Goal: Contribute content

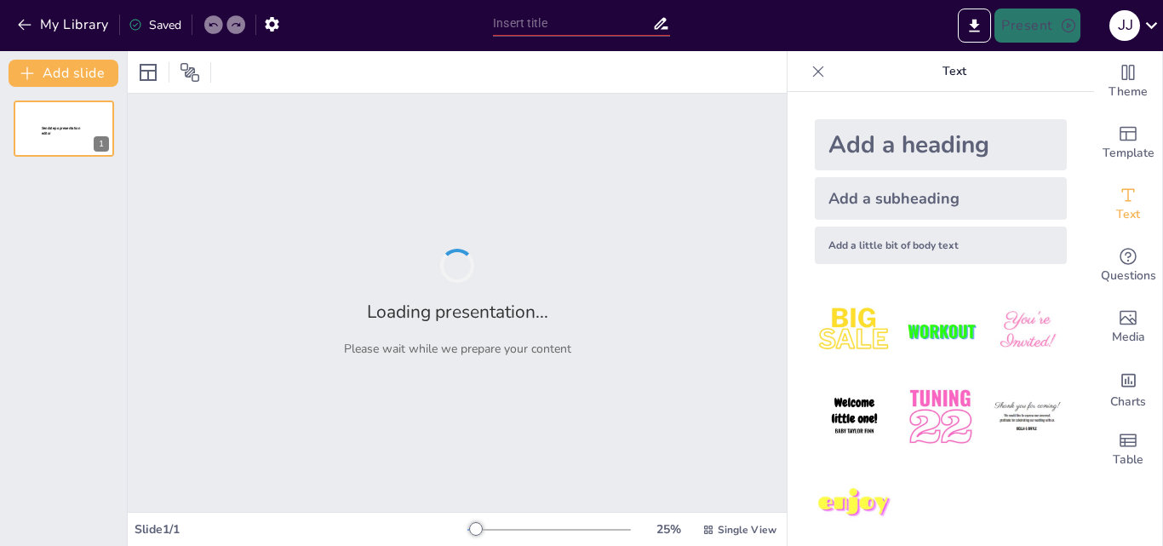
type input "Perspectivas Teóricas sobre el Vínculo entre Individuo y Sociedad"
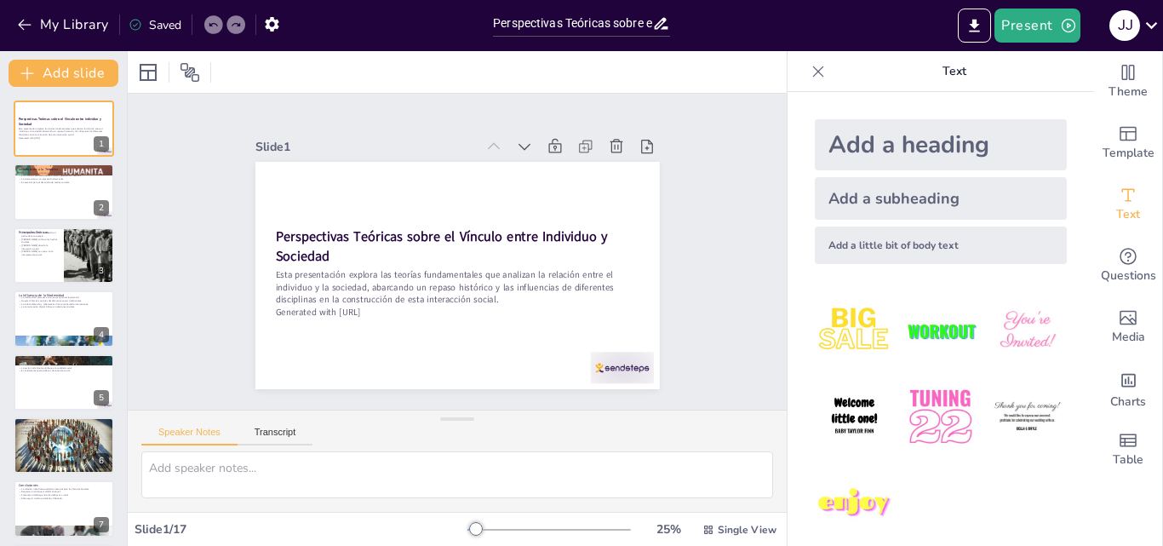
checkbox input "true"
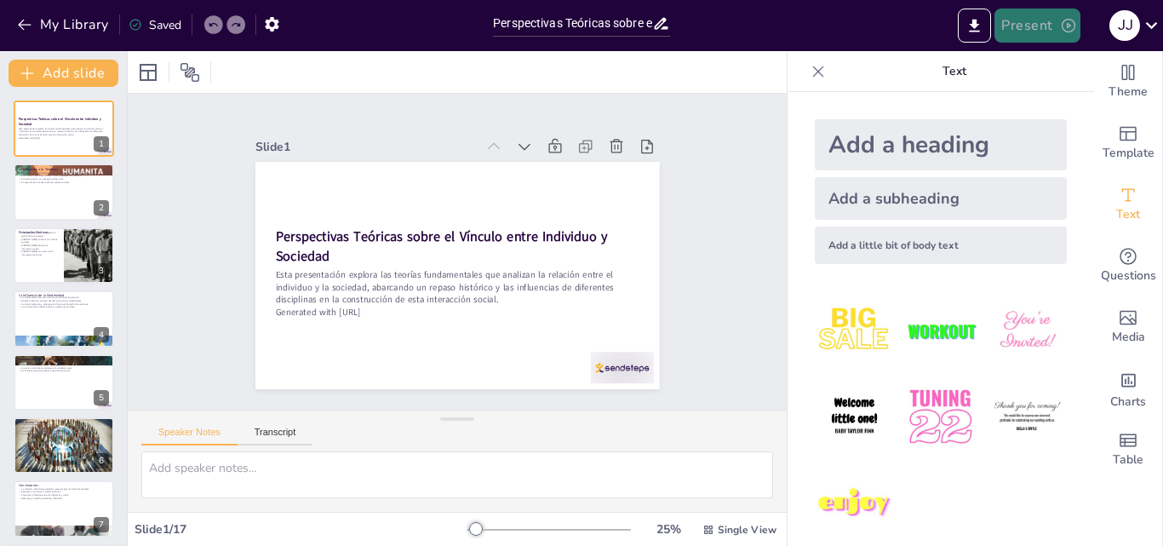
checkbox input "true"
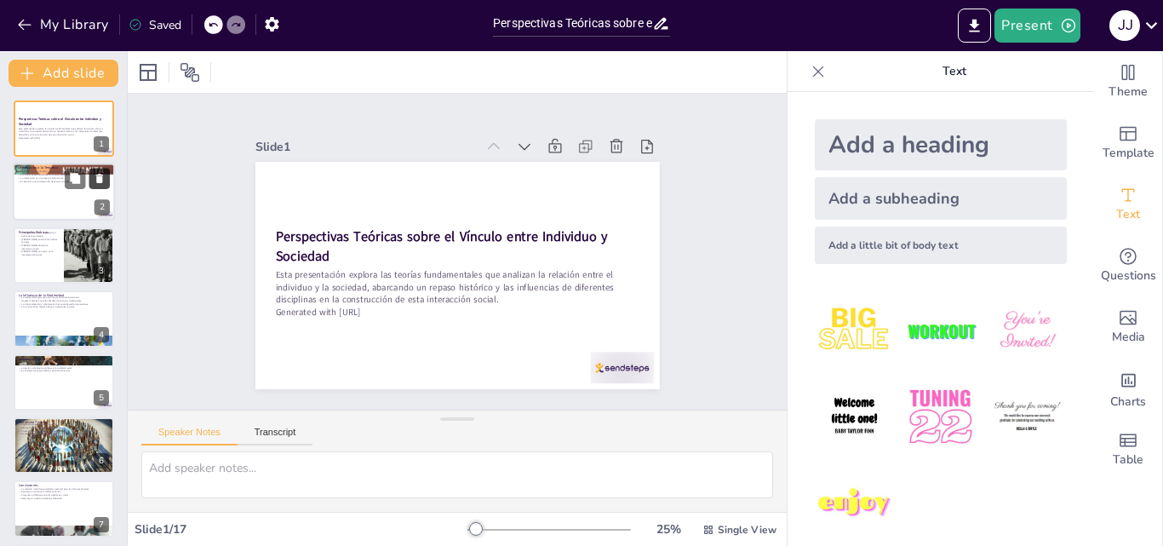
checkbox input "true"
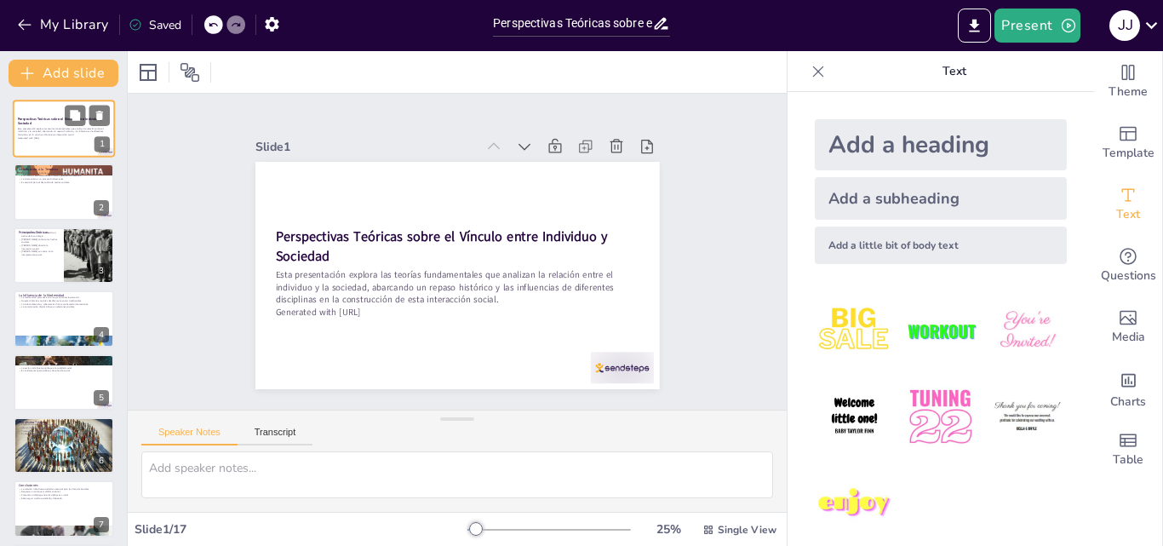
checkbox input "true"
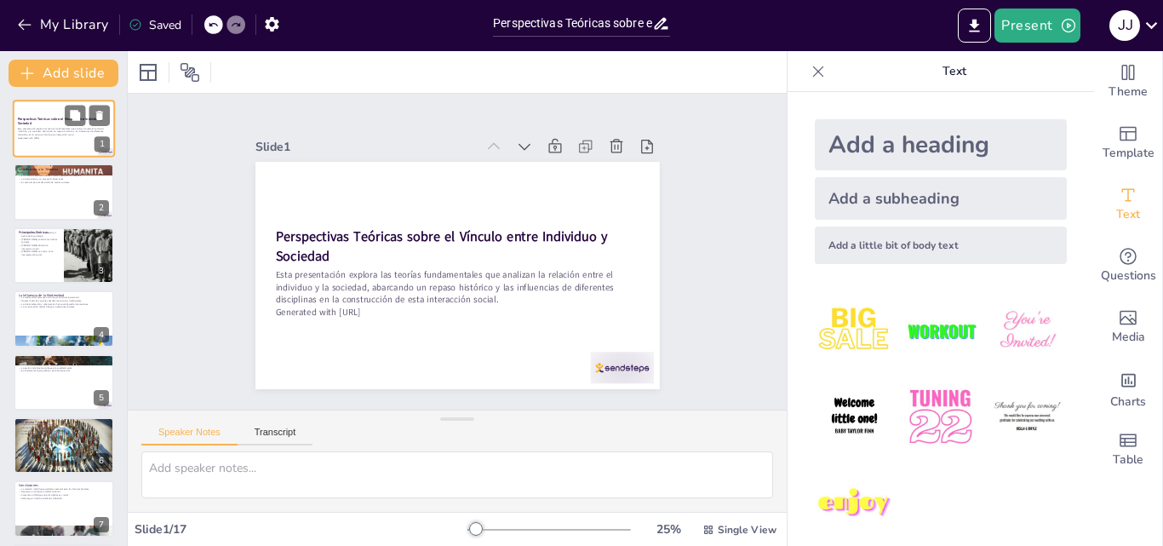
checkbox input "true"
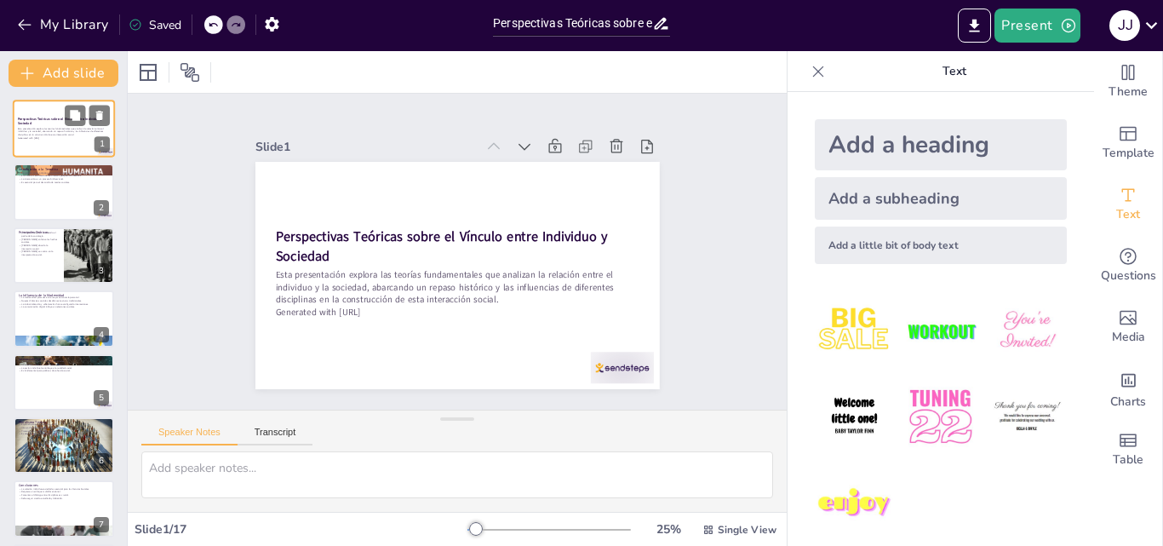
click at [70, 137] on p "Generated with [URL]" at bounding box center [64, 137] width 92 height 3
checkbox input "true"
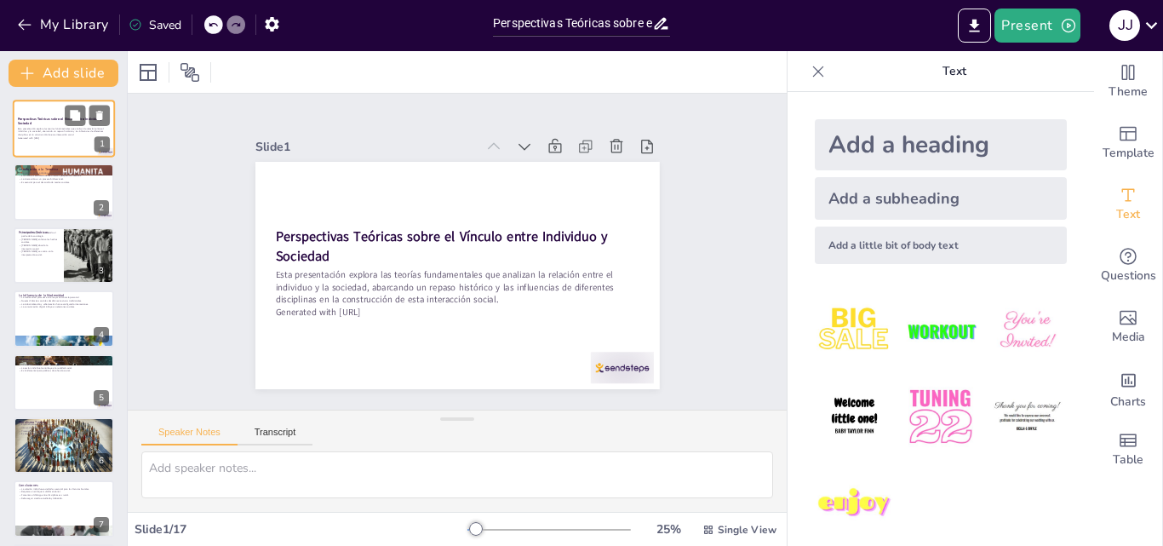
checkbox input "true"
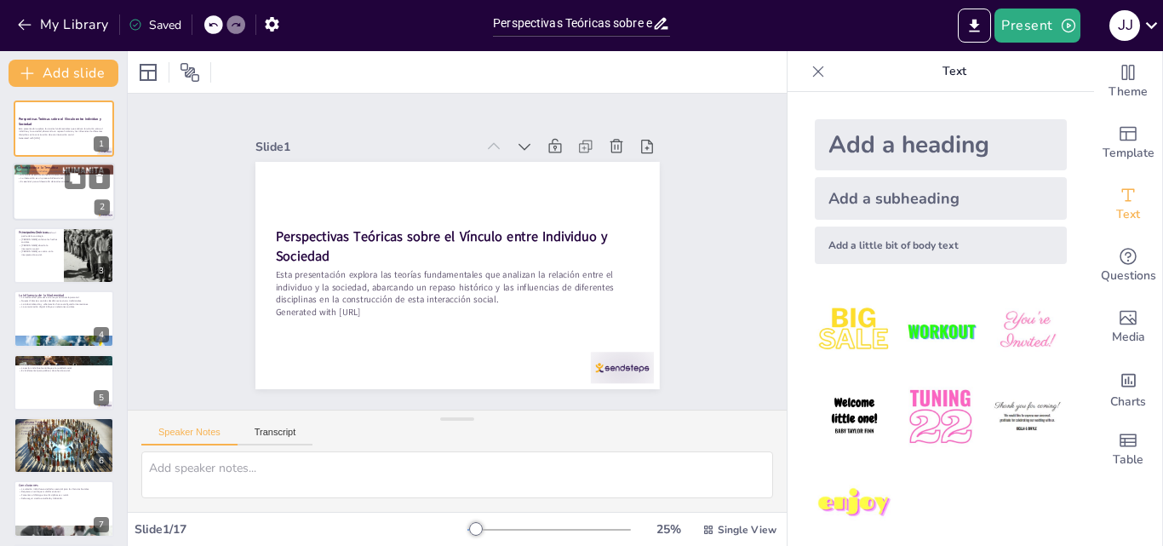
checkbox input "true"
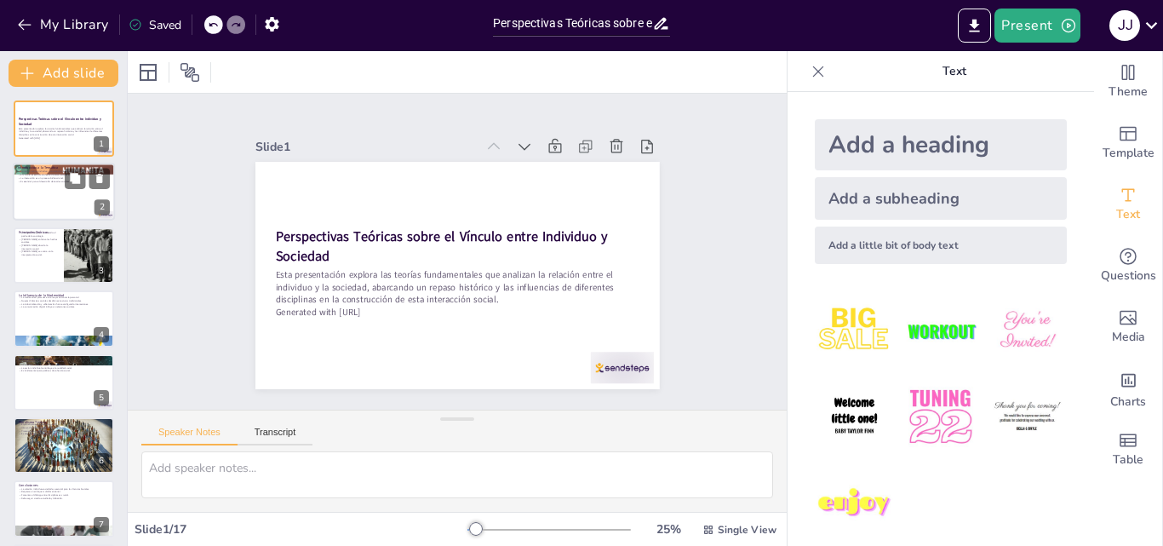
checkbox input "true"
click at [48, 204] on div at bounding box center [64, 192] width 102 height 58
type textarea "La relación entre individuo y sociedad es un tema crucial en las Ciencias Socia…"
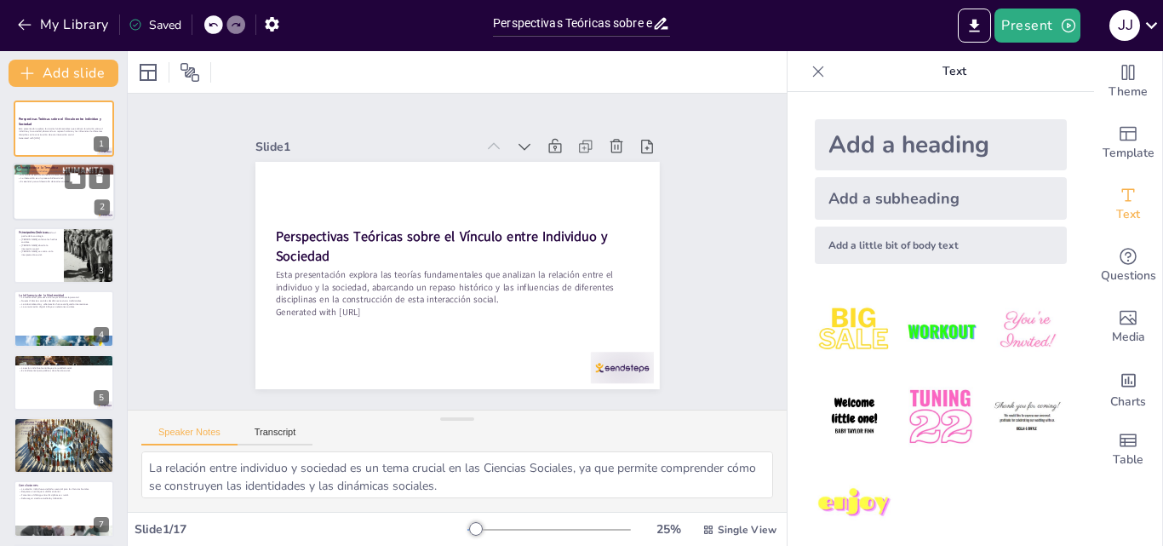
checkbox input "true"
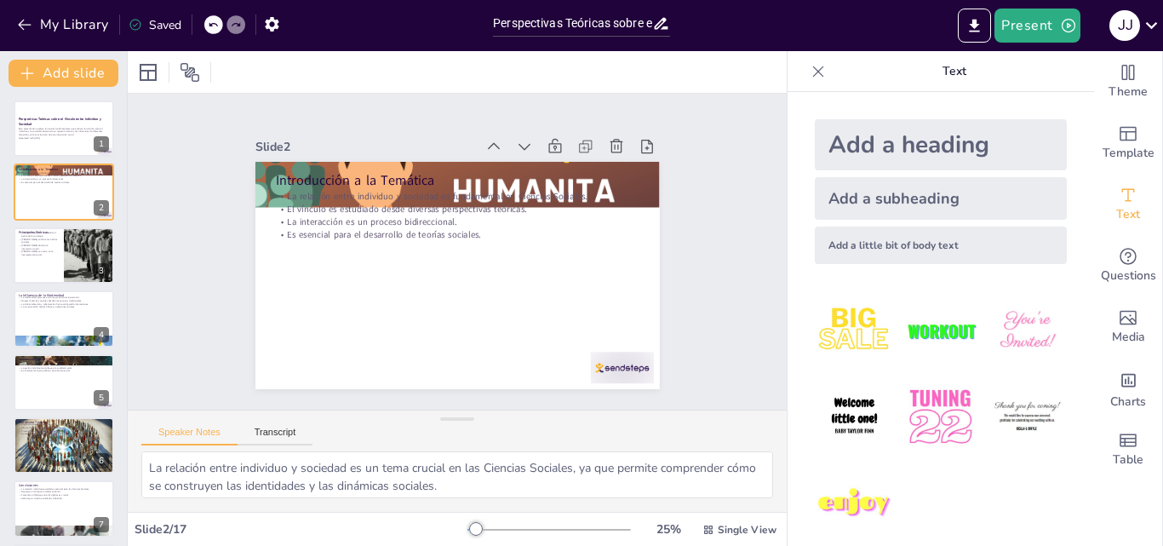
checkbox input "true"
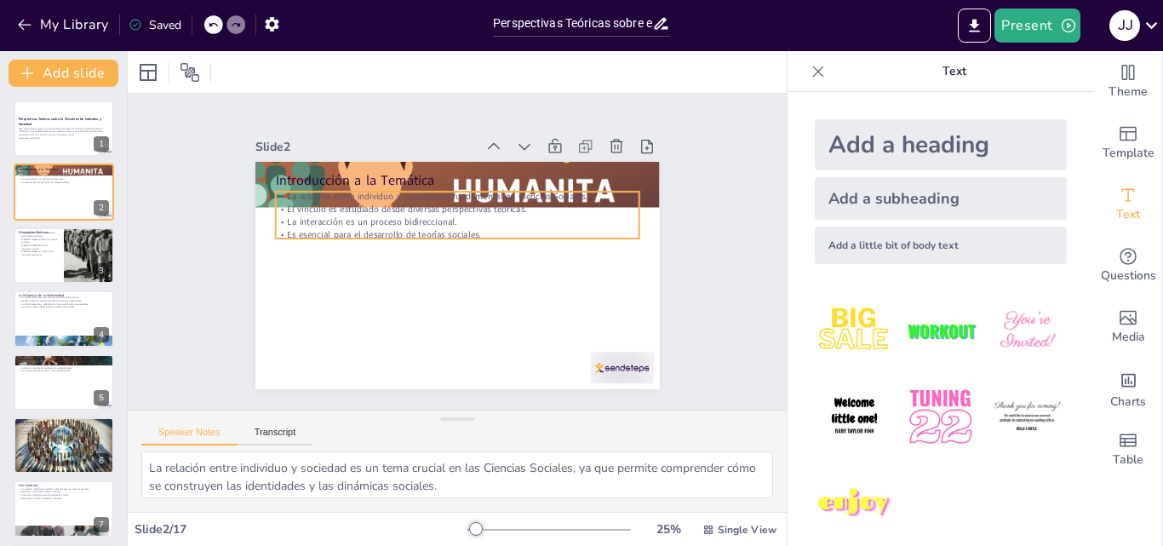
checkbox input "true"
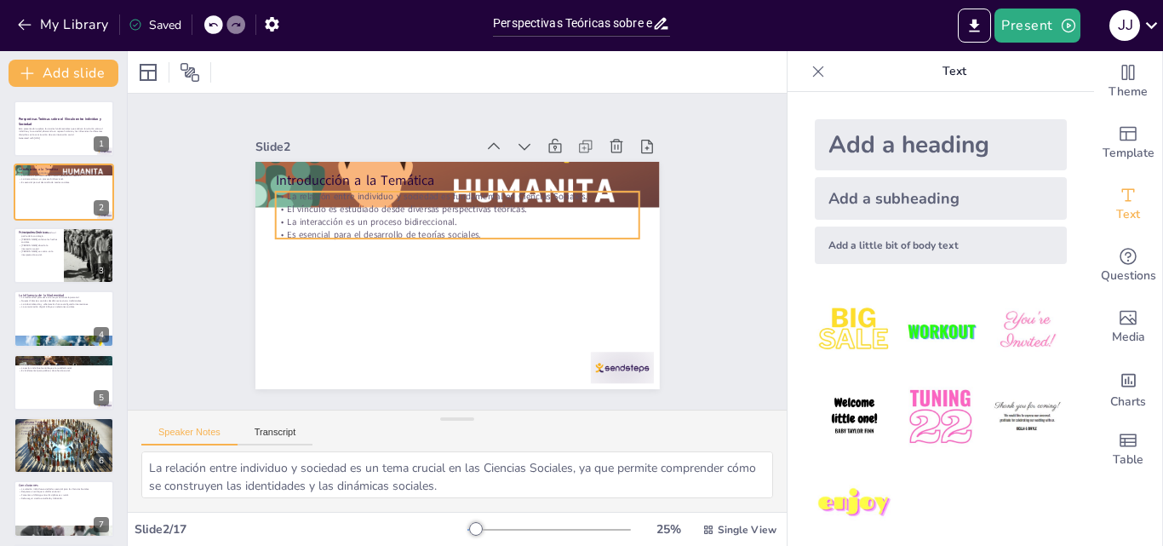
checkbox input "true"
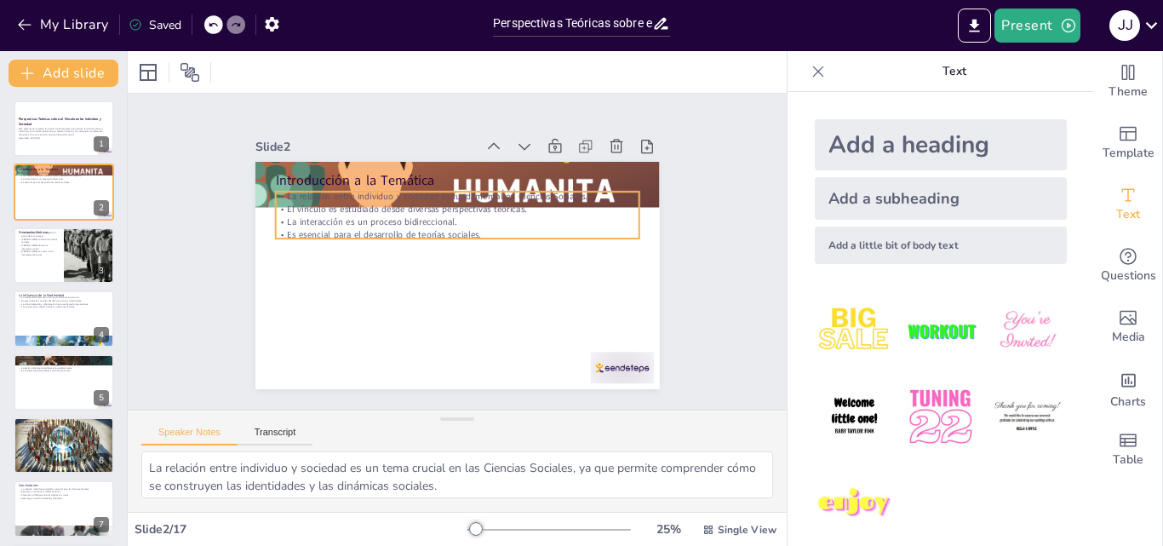
checkbox input "true"
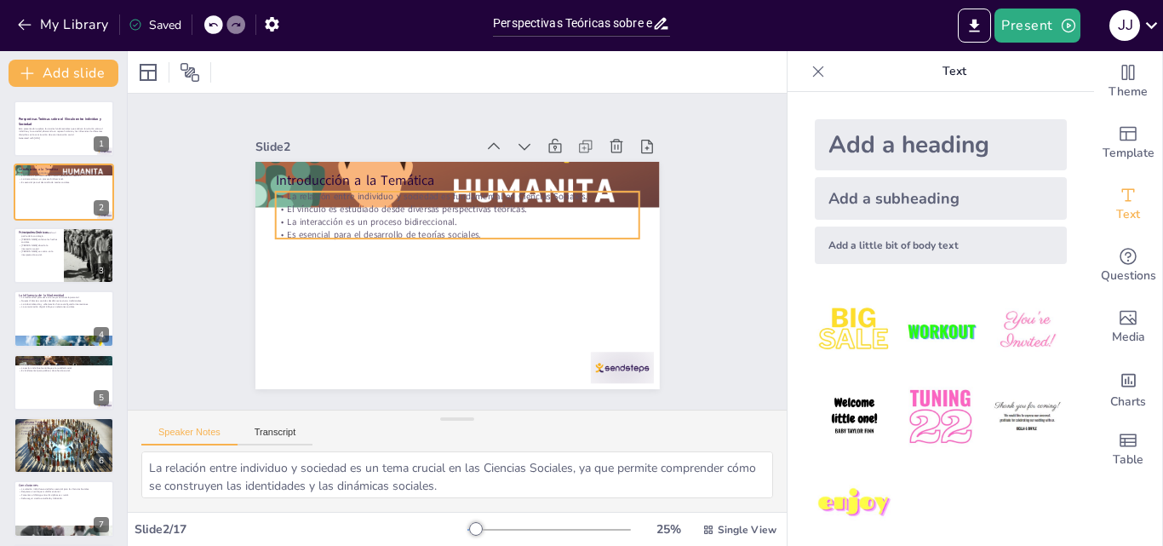
checkbox input "true"
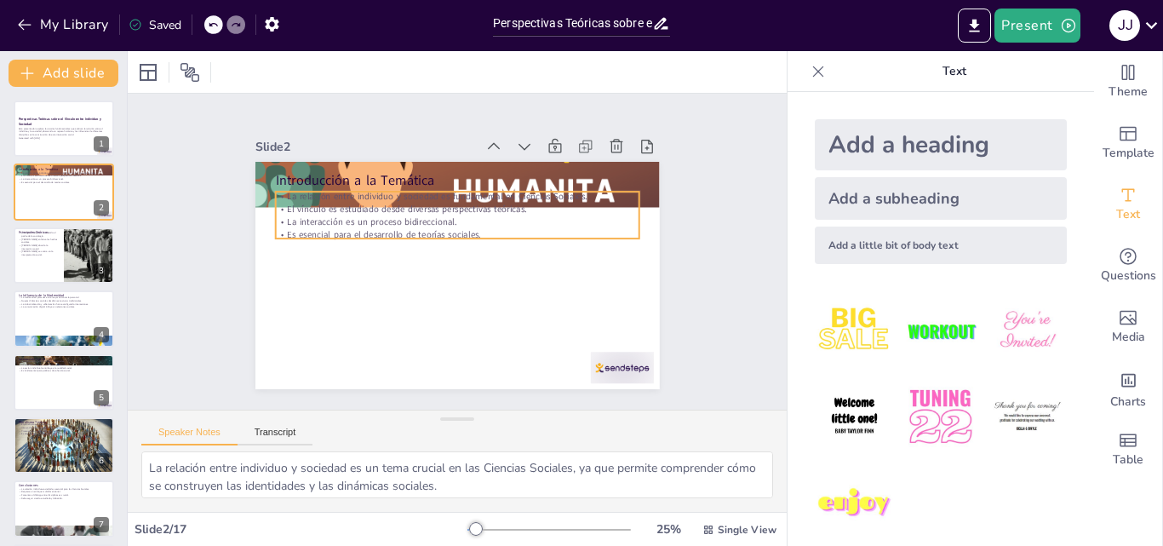
checkbox input "true"
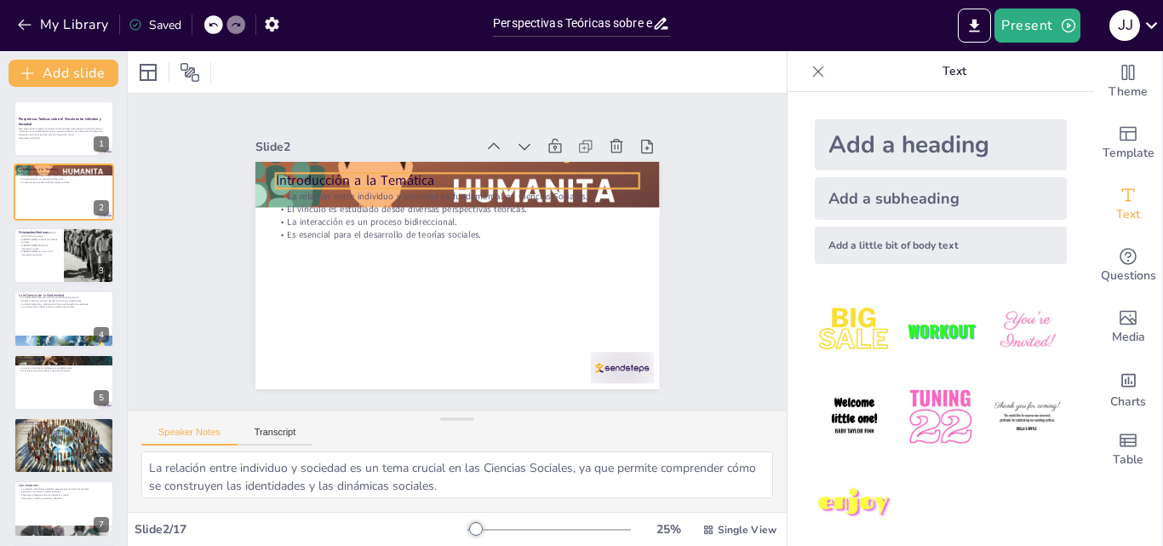
checkbox input "true"
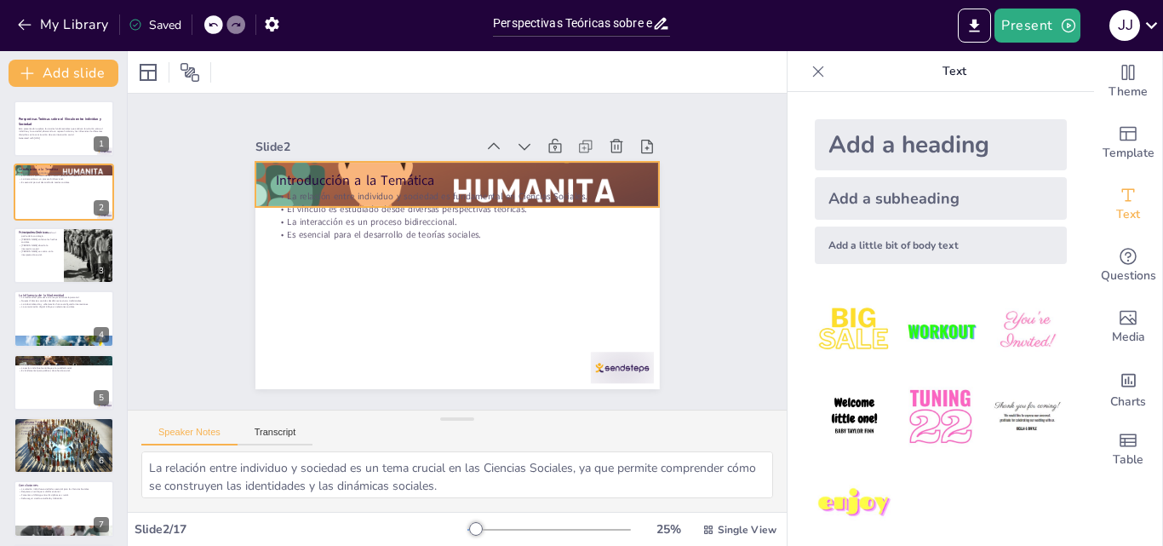
checkbox input "true"
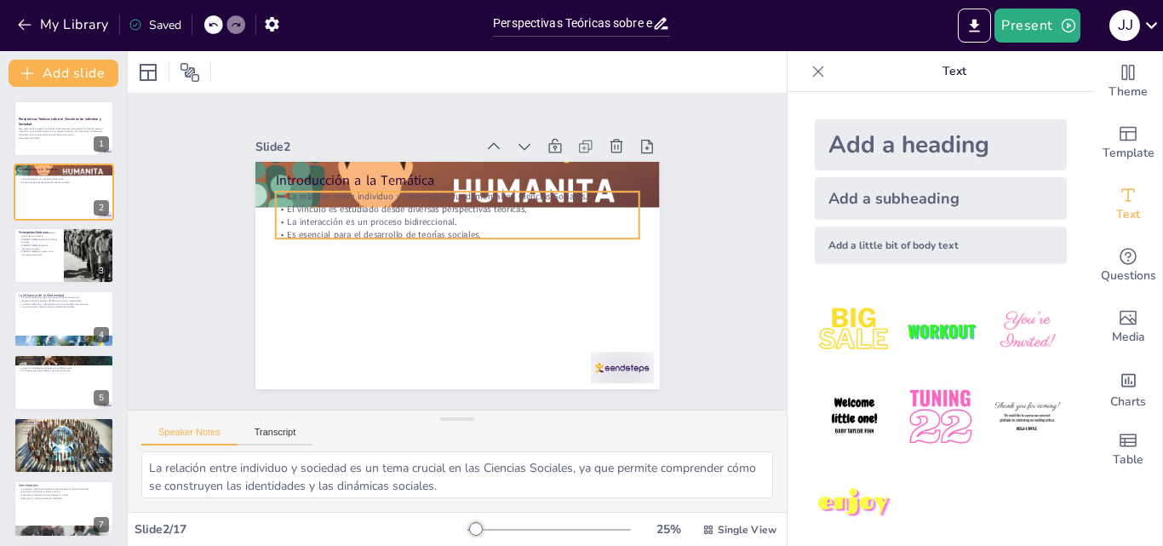
checkbox input "true"
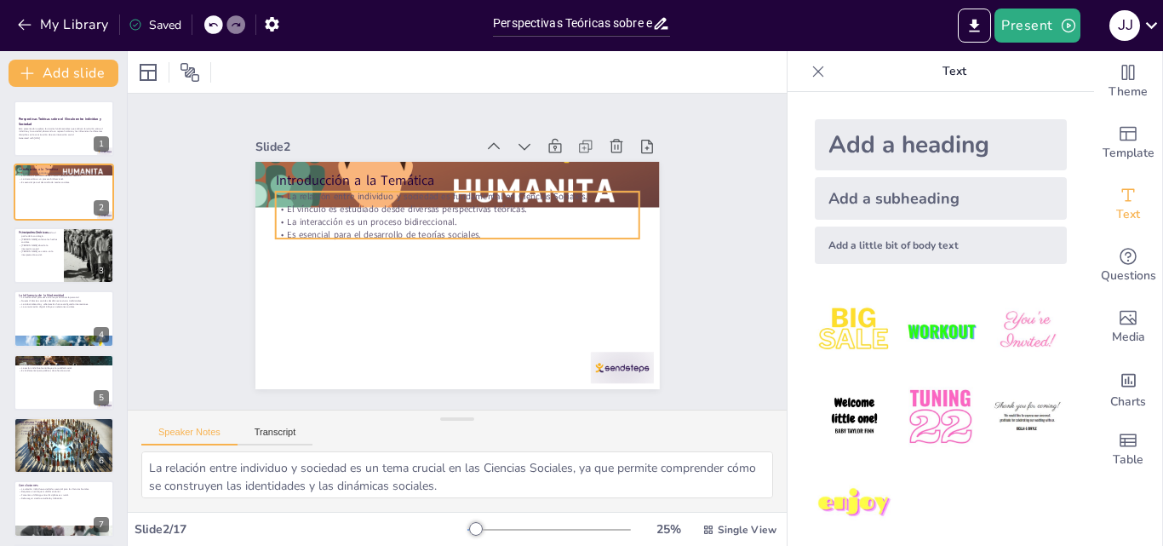
checkbox input "true"
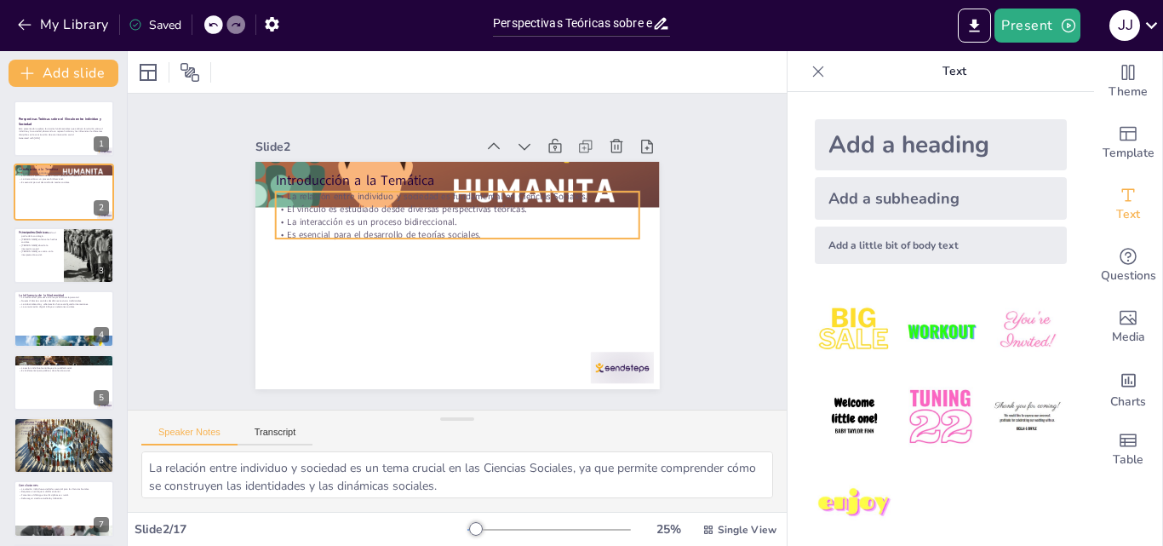
checkbox input "true"
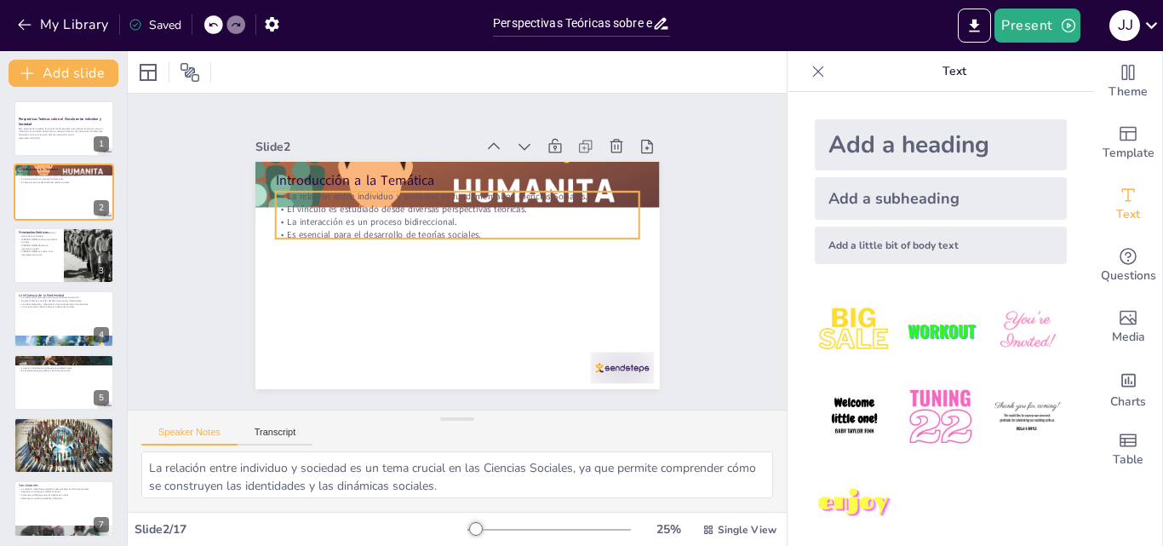
checkbox input "true"
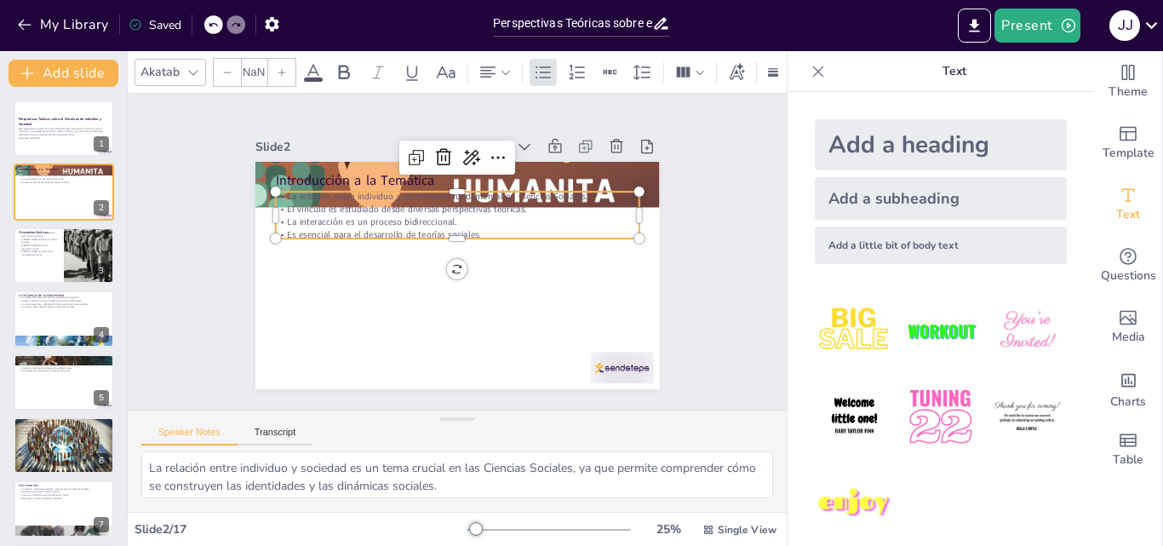
type input "32"
checkbox input "true"
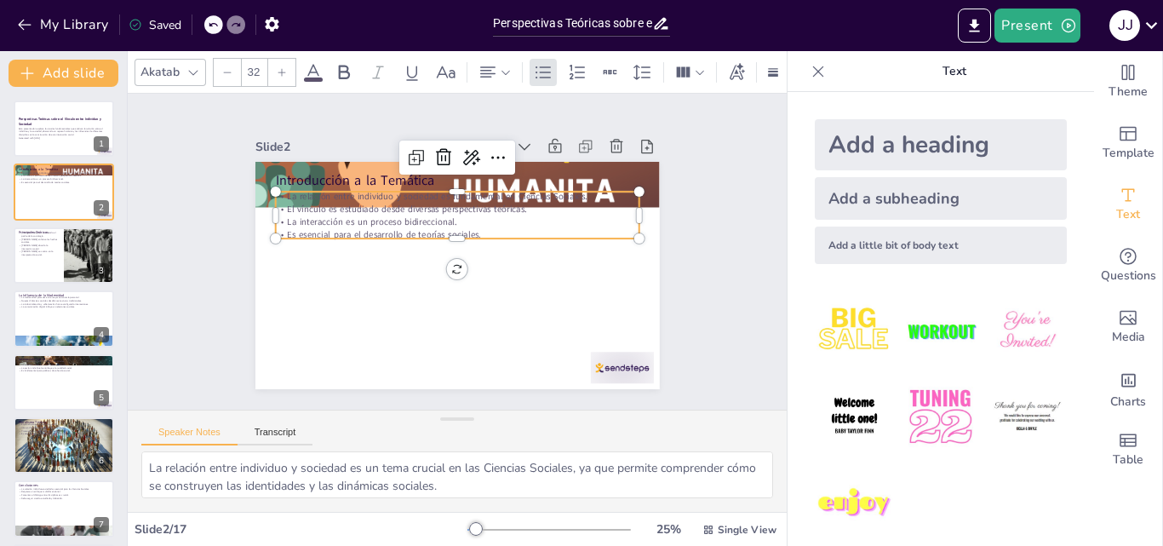
checkbox input "true"
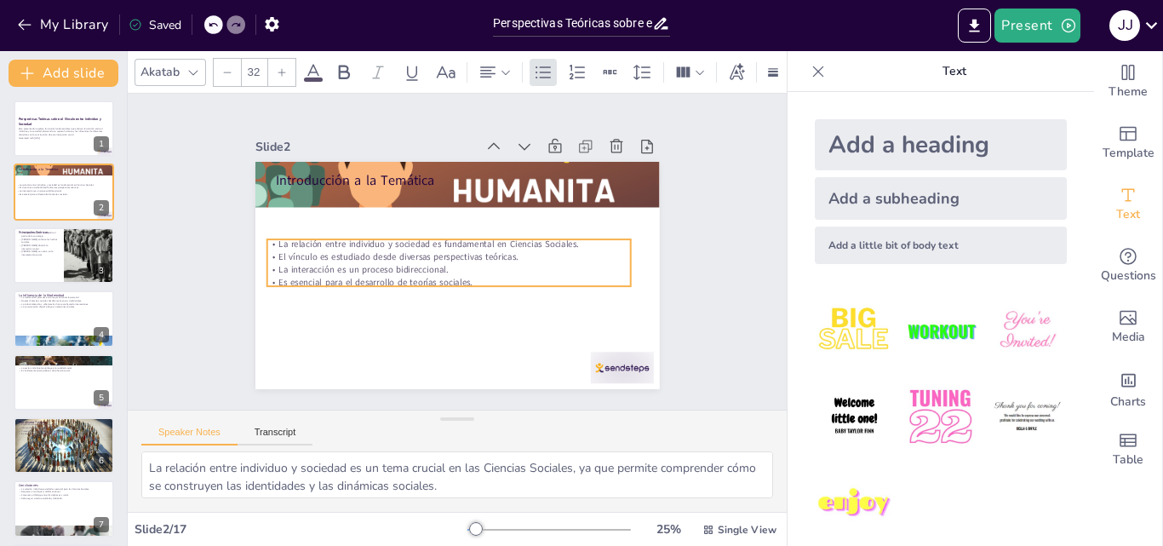
checkbox input "true"
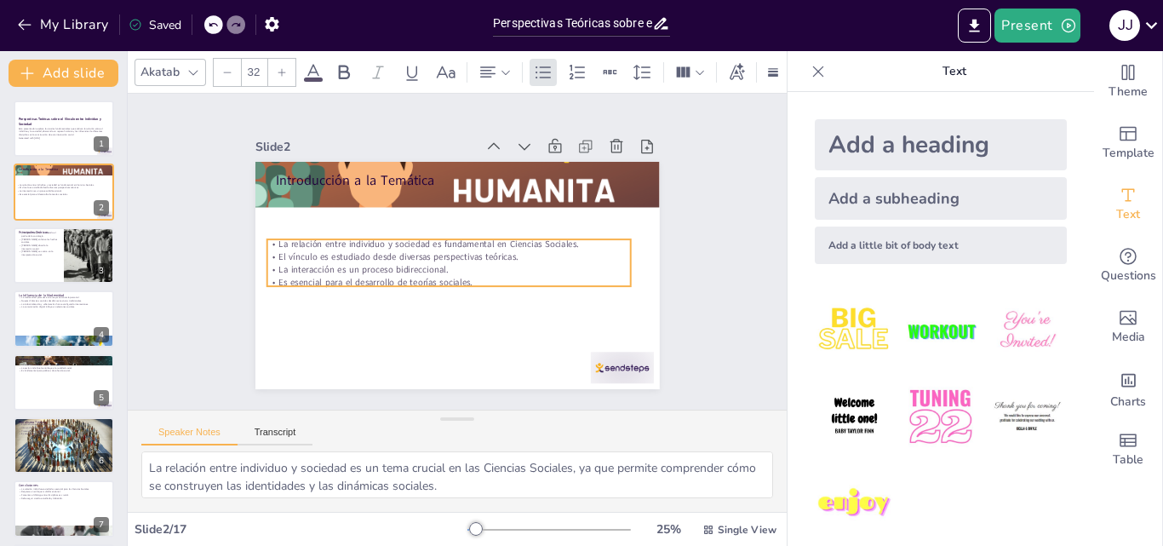
checkbox input "true"
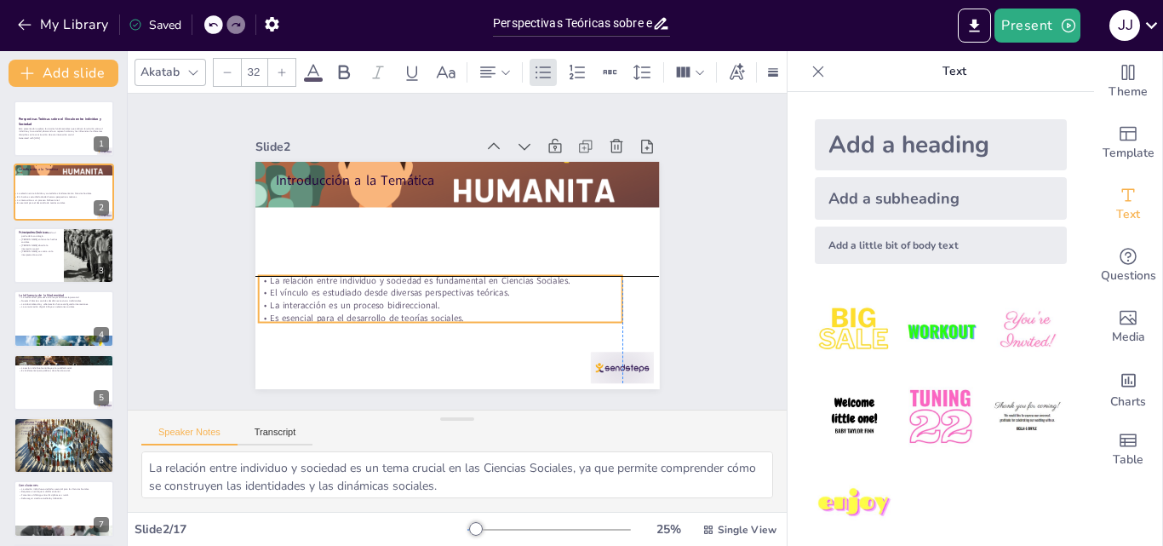
checkbox input "true"
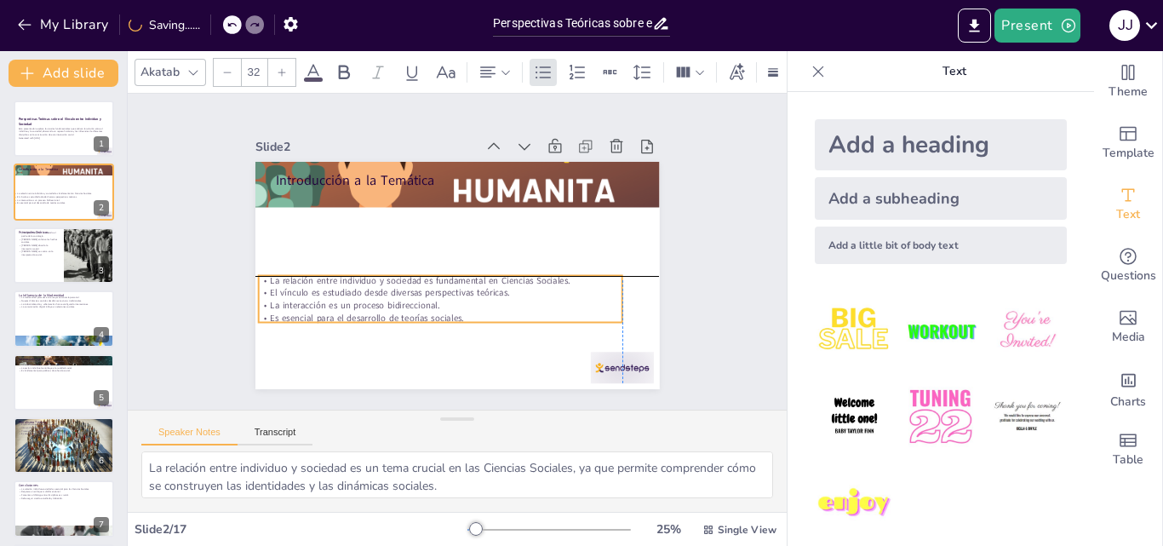
drag, startPoint x: 344, startPoint y: 206, endPoint x: 329, endPoint y: 295, distance: 89.9
click at [329, 229] on div "La relación entre individuo y sociedad es fundamental en Ciencias Sociales. El …" at bounding box center [474, 204] width 364 height 50
checkbox input "true"
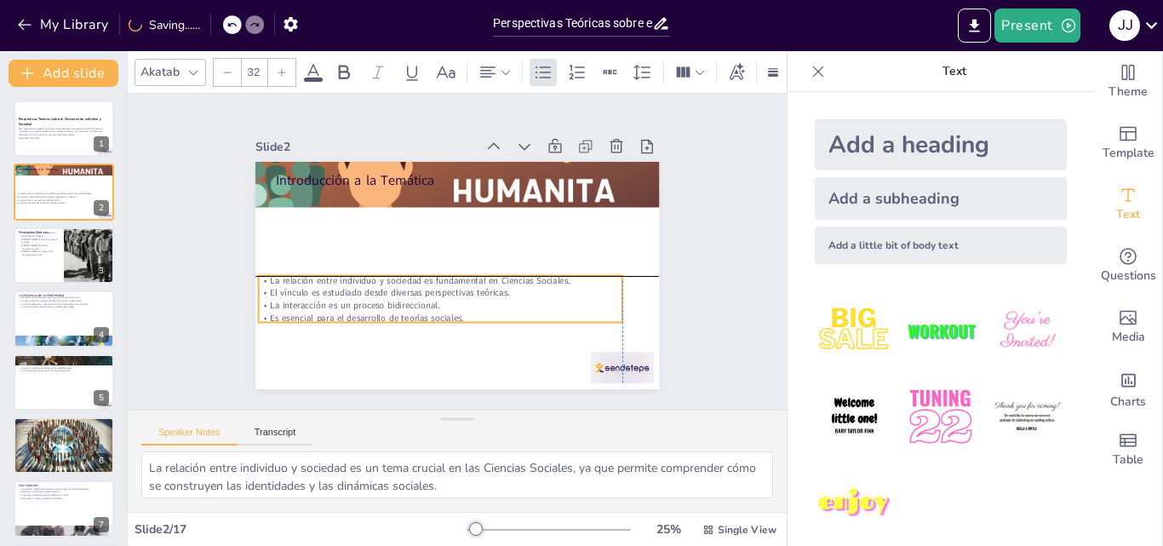
checkbox input "true"
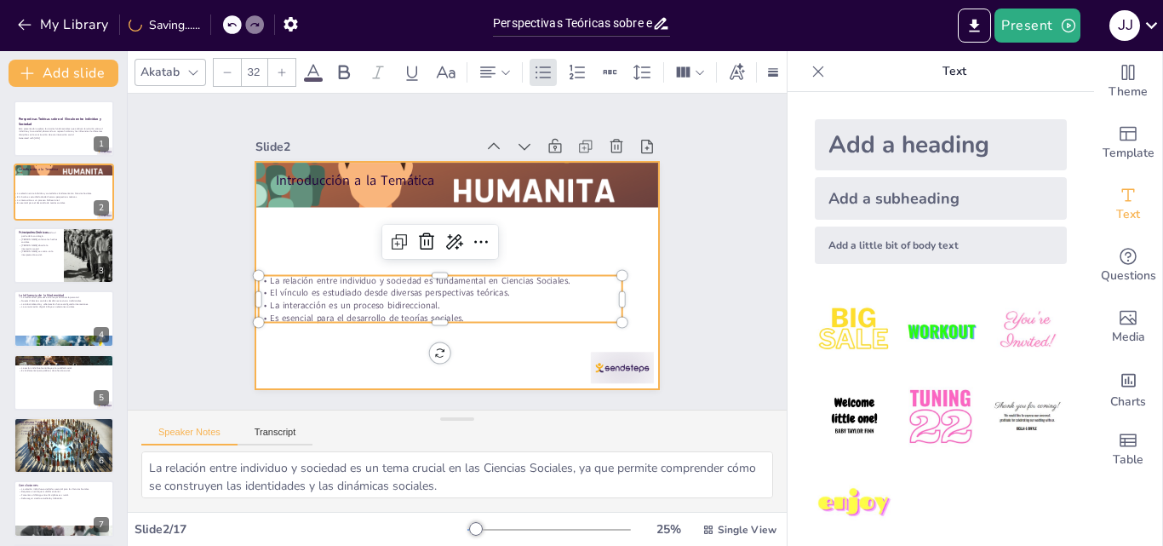
checkbox input "true"
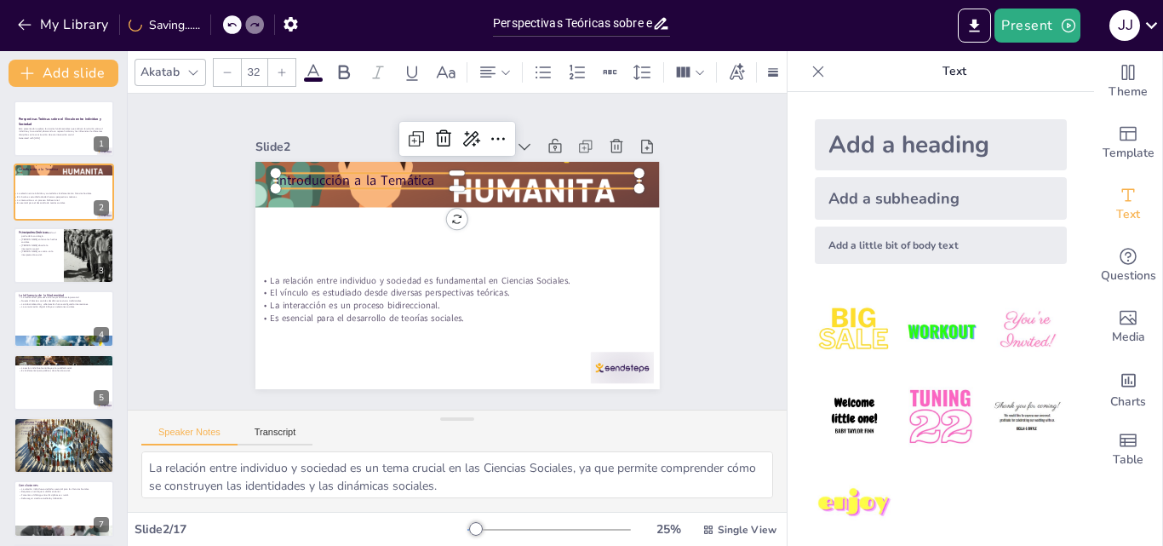
checkbox input "true"
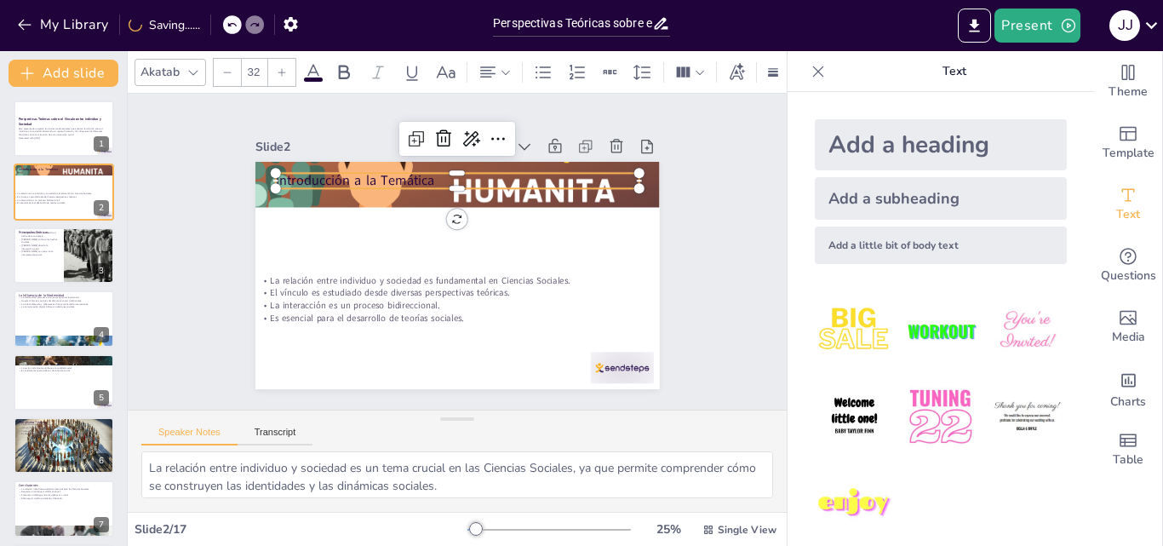
type input "--"
checkbox input "true"
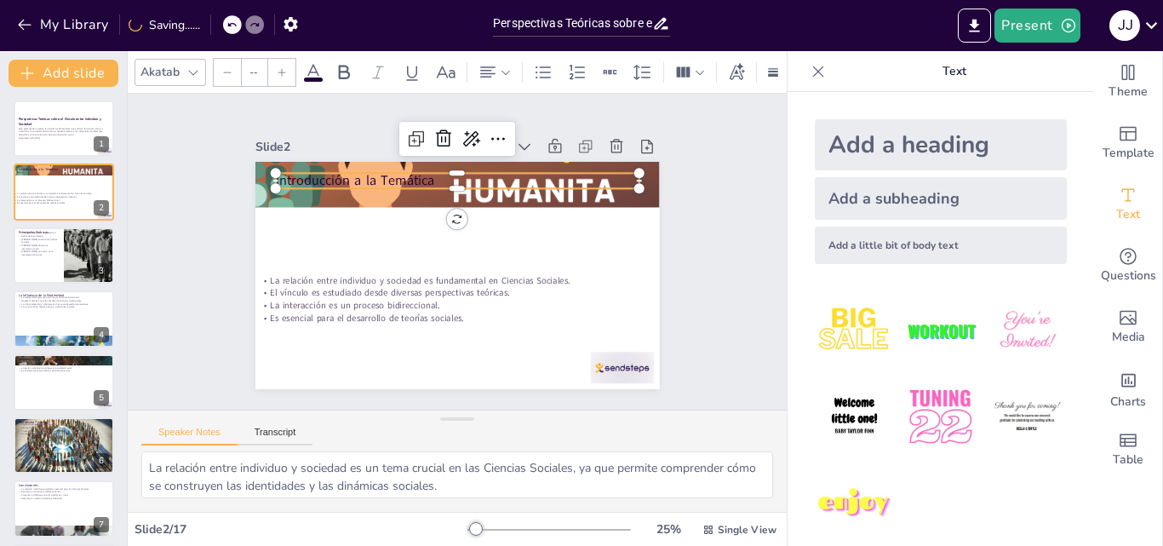
checkbox input "true"
type input "48"
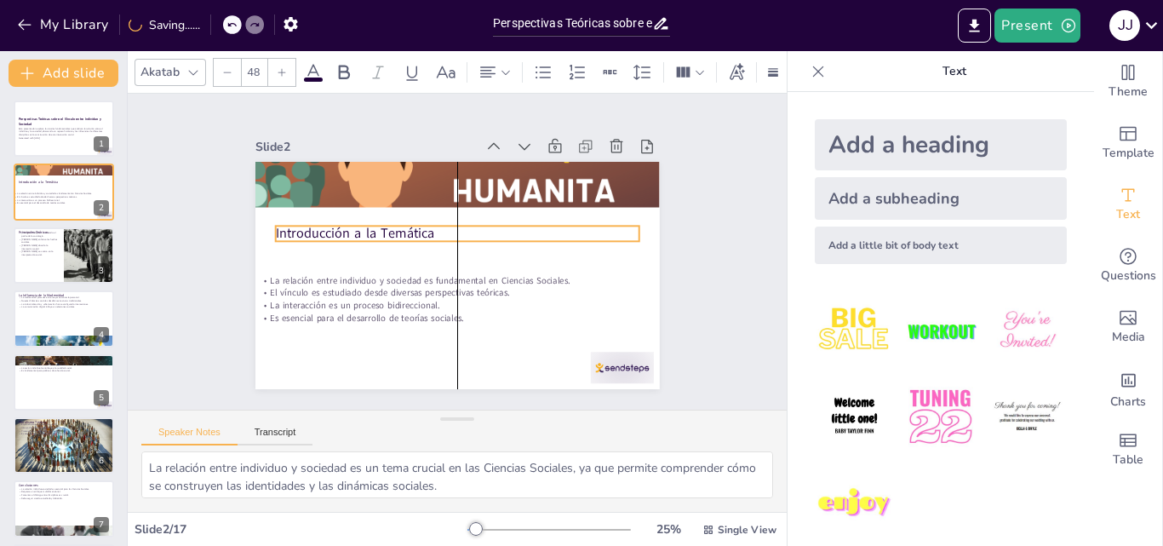
checkbox input "true"
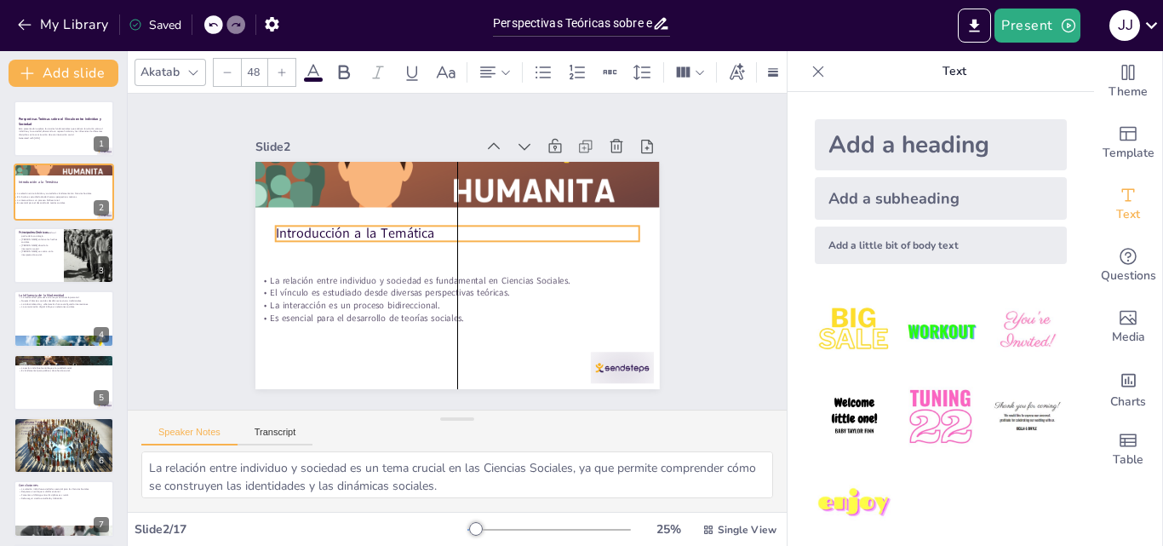
drag, startPoint x: 356, startPoint y: 175, endPoint x: 358, endPoint y: 228, distance: 52.8
click at [358, 228] on p "Introducción a la Temática" at bounding box center [450, 234] width 340 height 165
checkbox input "true"
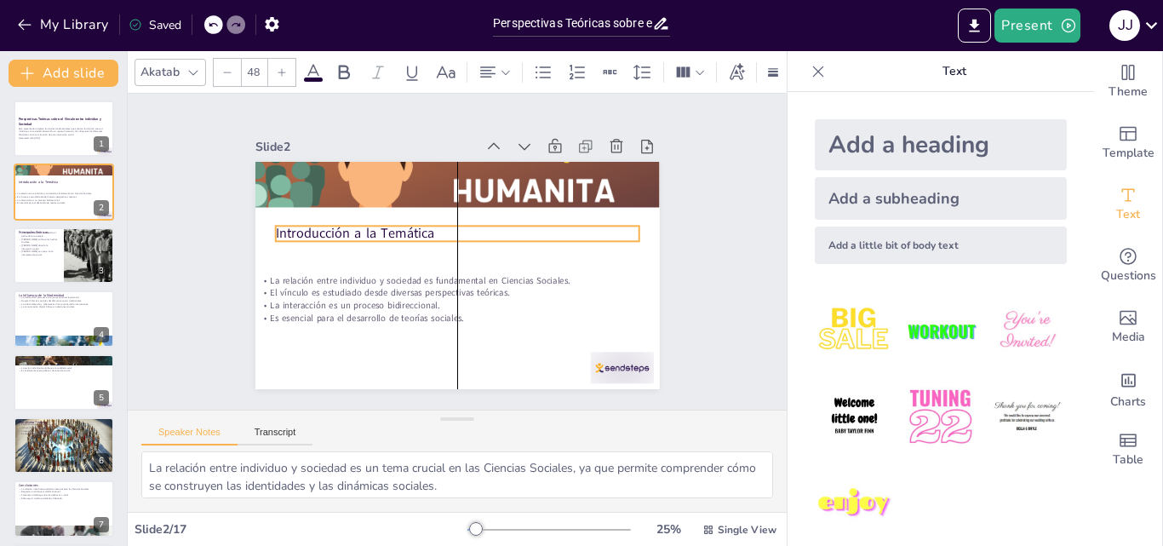
checkbox input "true"
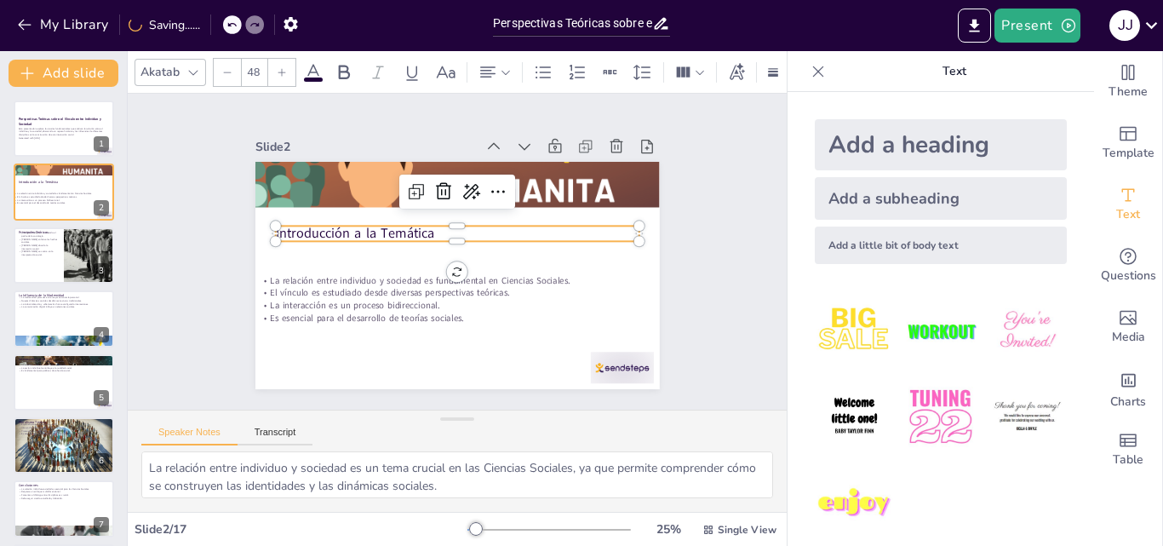
click at [708, 279] on div "Slide 1 Perspectivas Teóricas sobre el Vínculo entre Individuo y Sociedad Esta …" at bounding box center [457, 251] width 729 height 603
checkbox input "true"
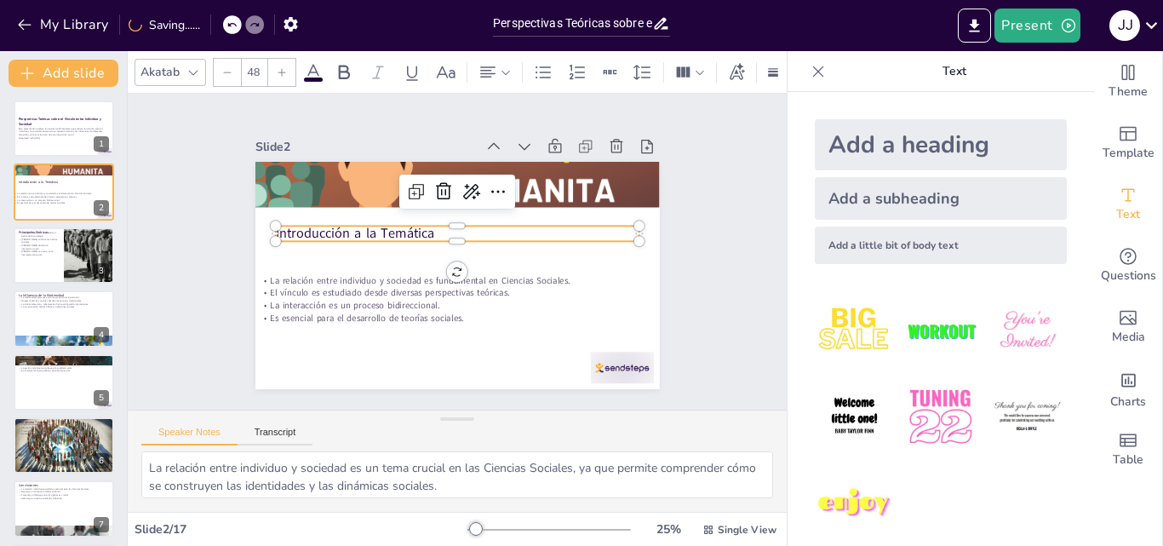
checkbox input "true"
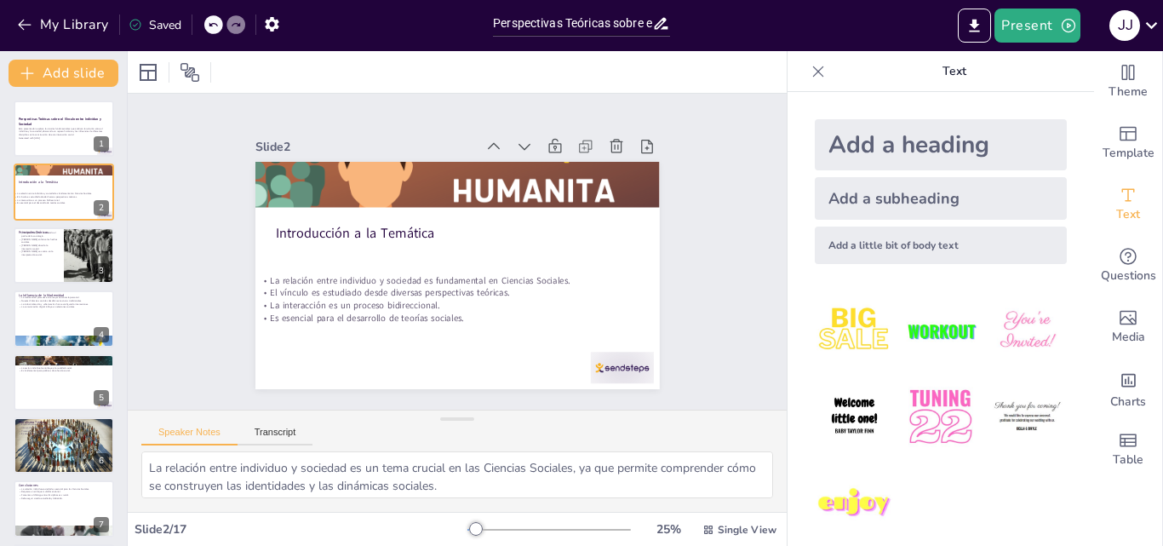
checkbox input "true"
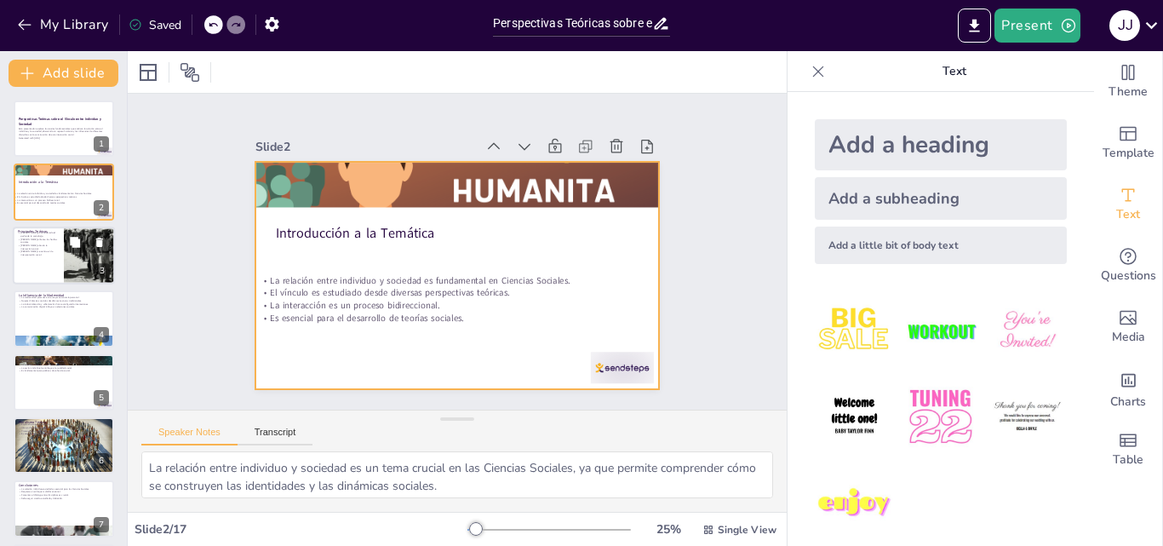
checkbox input "true"
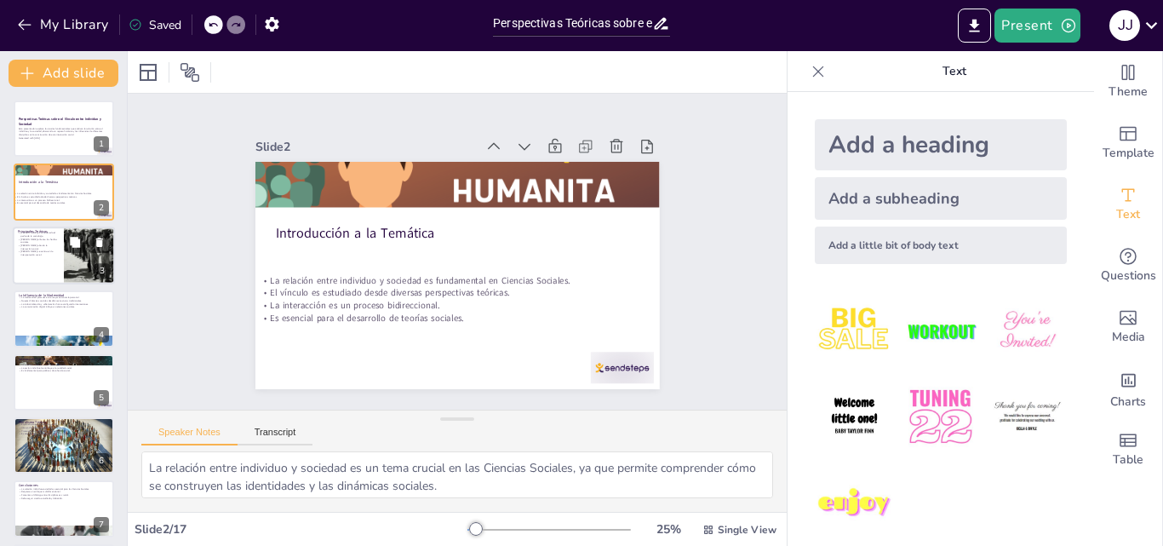
click at [41, 260] on div at bounding box center [64, 256] width 102 height 58
type textarea "[PERSON_NAME] es fundamental en el desarrollo de la sociología, ya que sentó la…"
checkbox input "true"
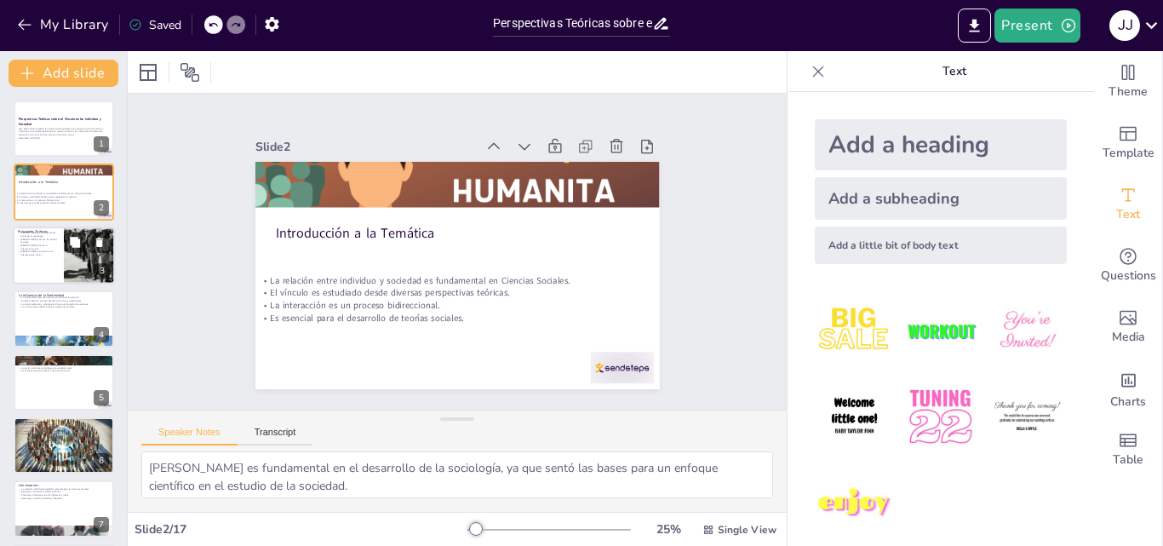
checkbox input "true"
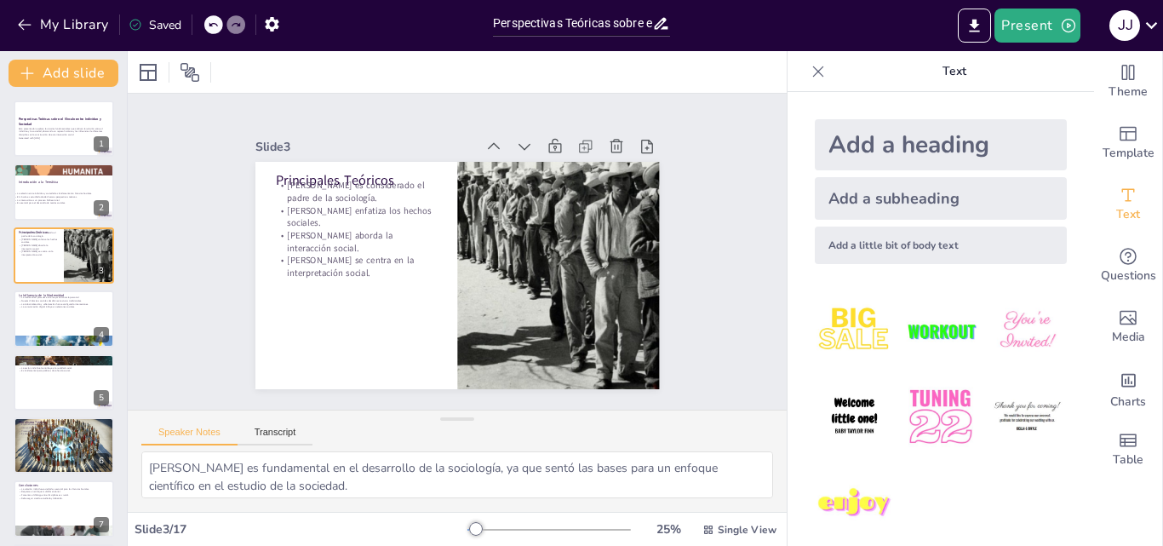
checkbox input "true"
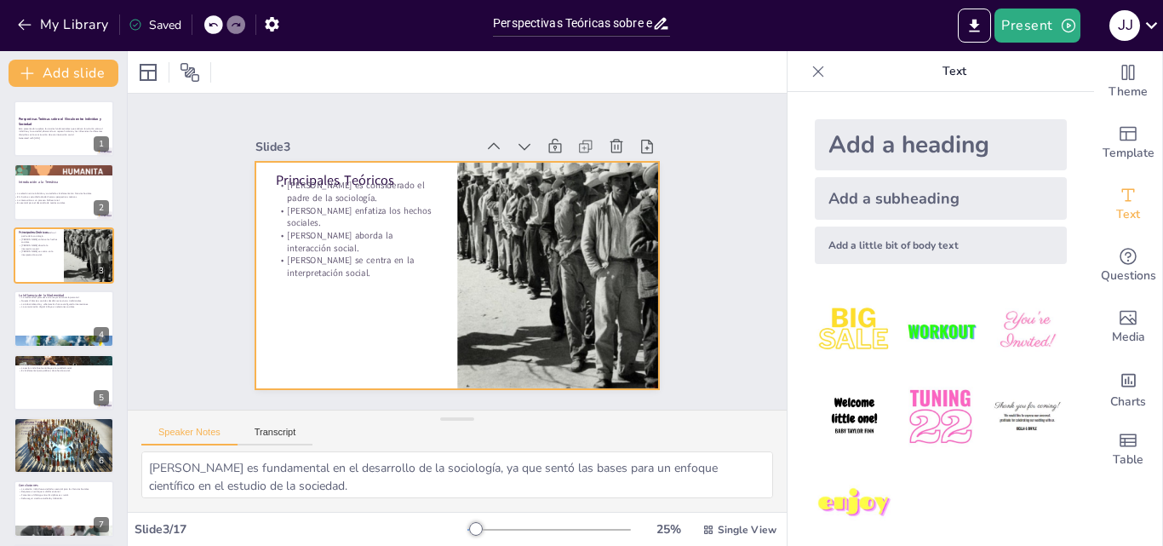
checkbox input "true"
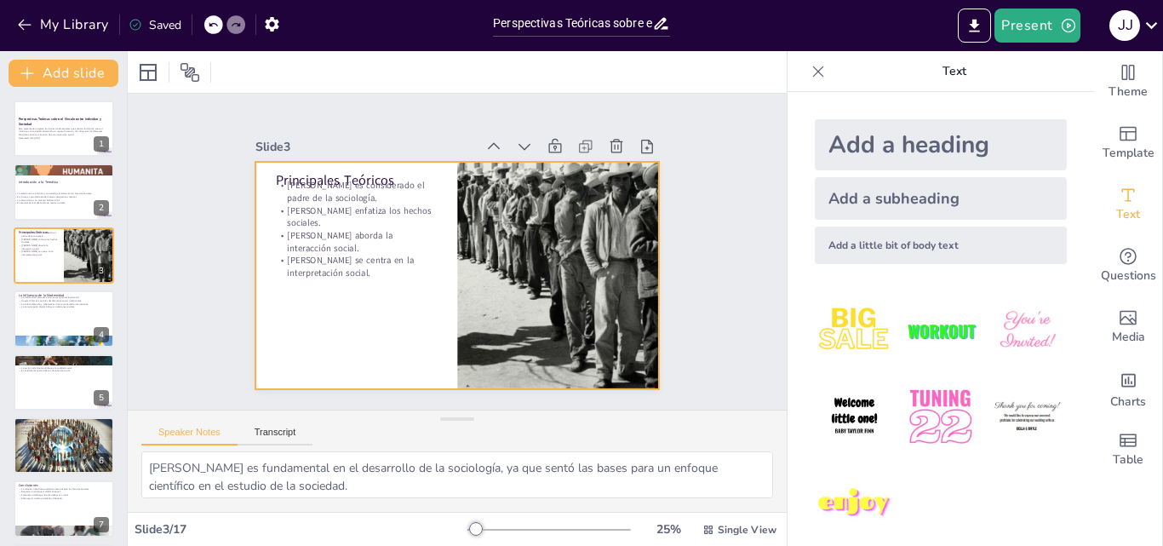
checkbox input "true"
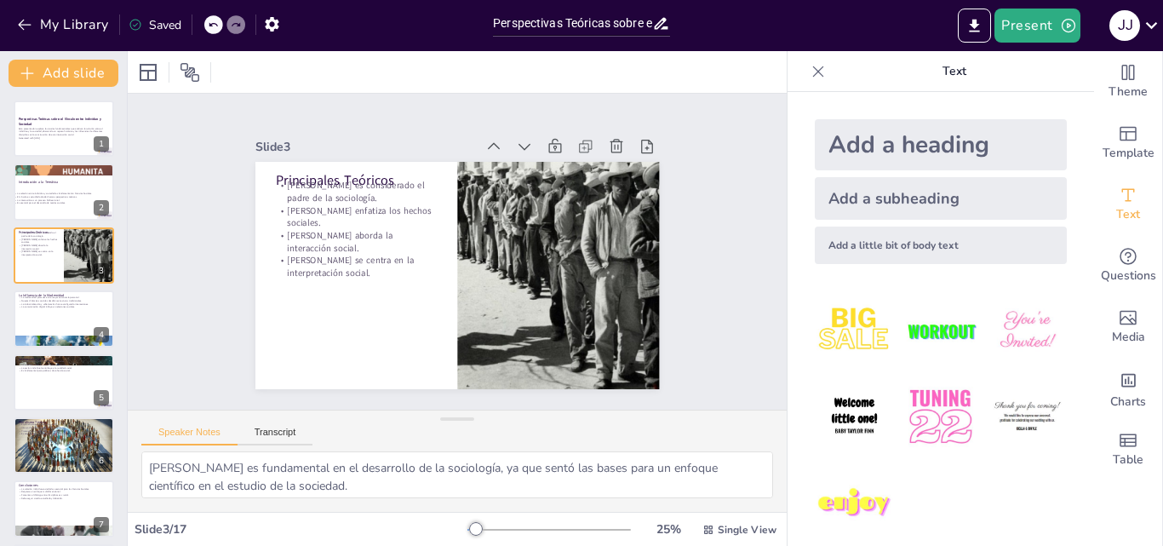
checkbox input "true"
click at [54, 318] on div at bounding box center [64, 319] width 102 height 58
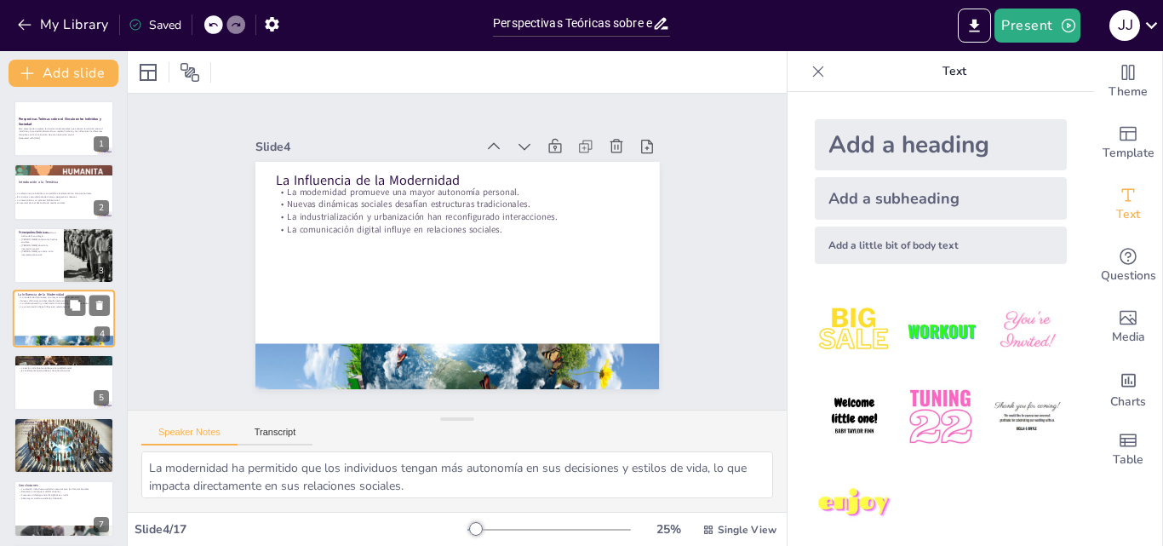
scroll to position [3, 0]
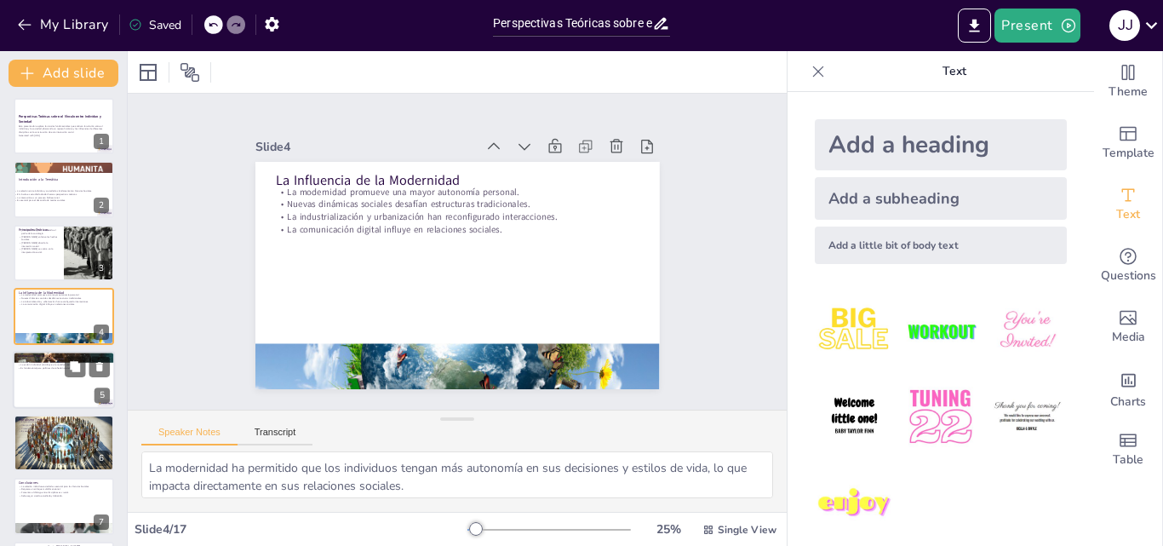
click at [24, 389] on div at bounding box center [64, 380] width 102 height 58
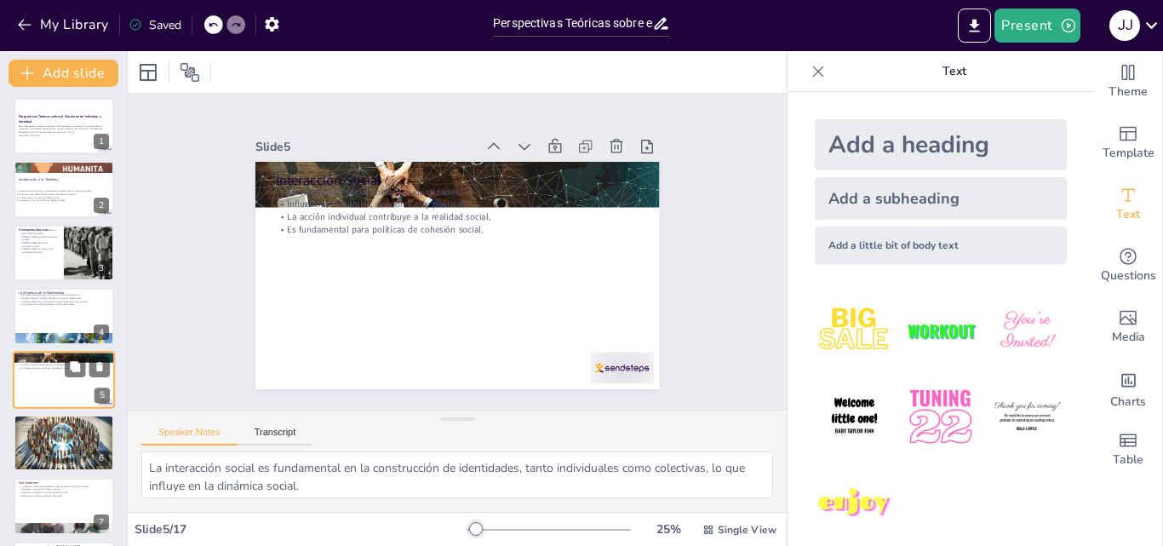
scroll to position [66, 0]
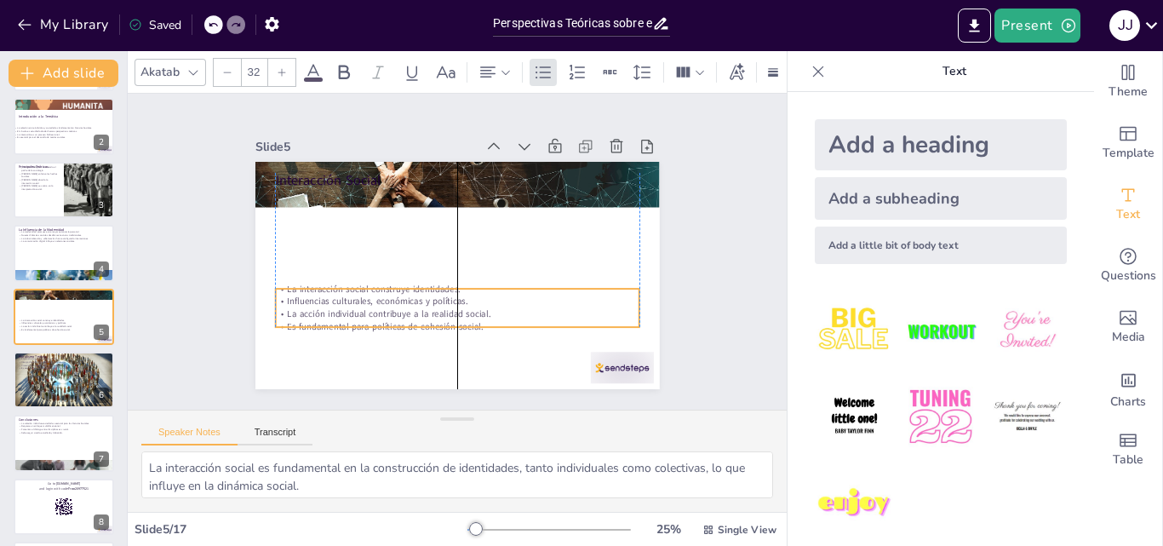
drag, startPoint x: 385, startPoint y: 209, endPoint x: 381, endPoint y: 306, distance: 97.1
click at [396, 306] on p "La acción individual contribuye a la realidad social." at bounding box center [508, 214] width 224 height 301
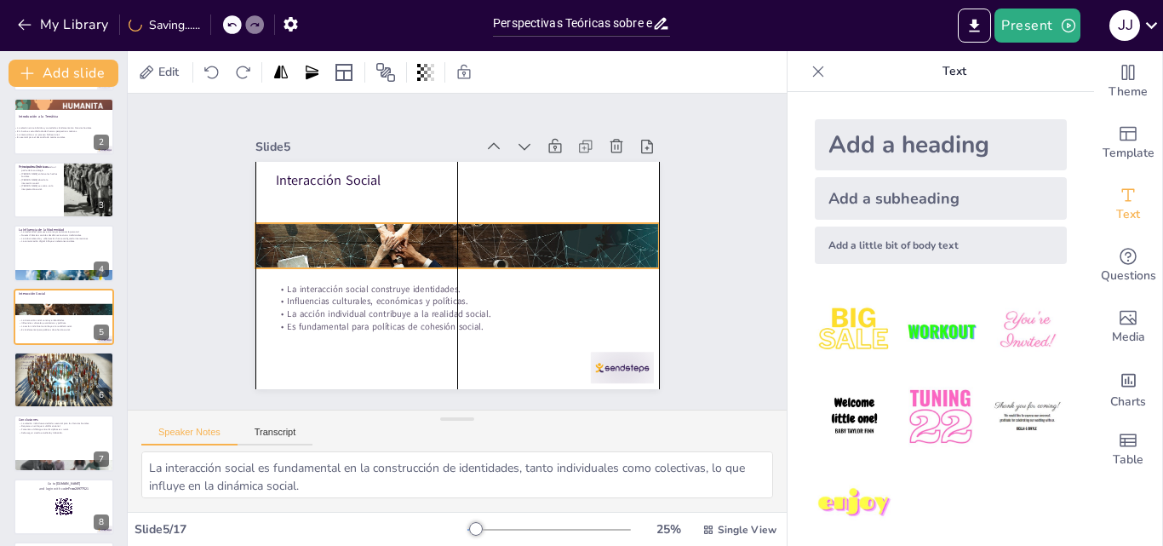
drag, startPoint x: 359, startPoint y: 164, endPoint x: 363, endPoint y: 226, distance: 61.4
click at [363, 226] on div at bounding box center [463, 250] width 372 height 462
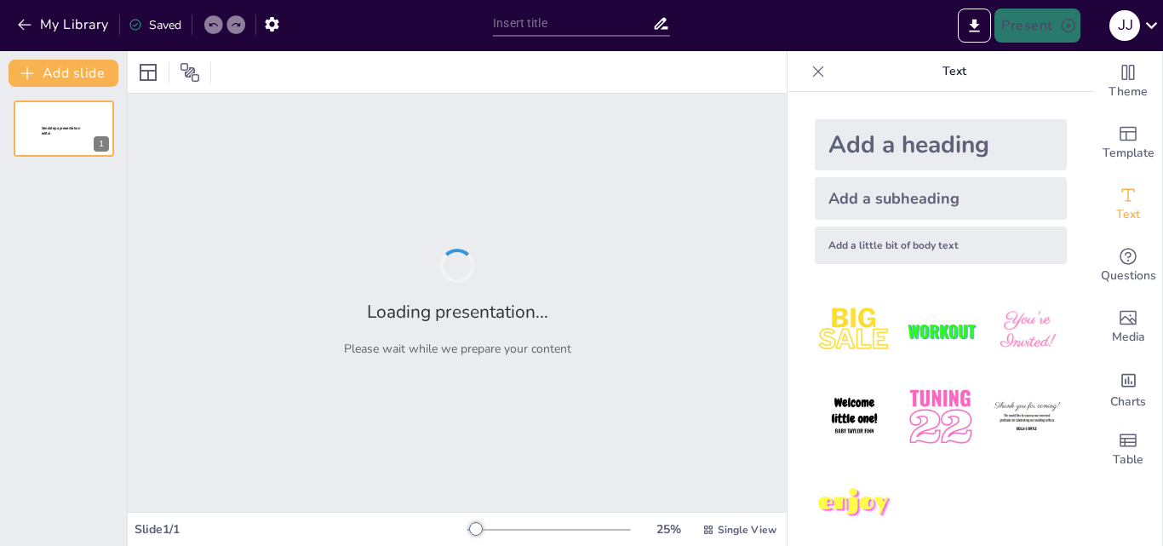
type input "Perspectivas Teóricas sobre el Vínculo entre Individuo y Sociedad"
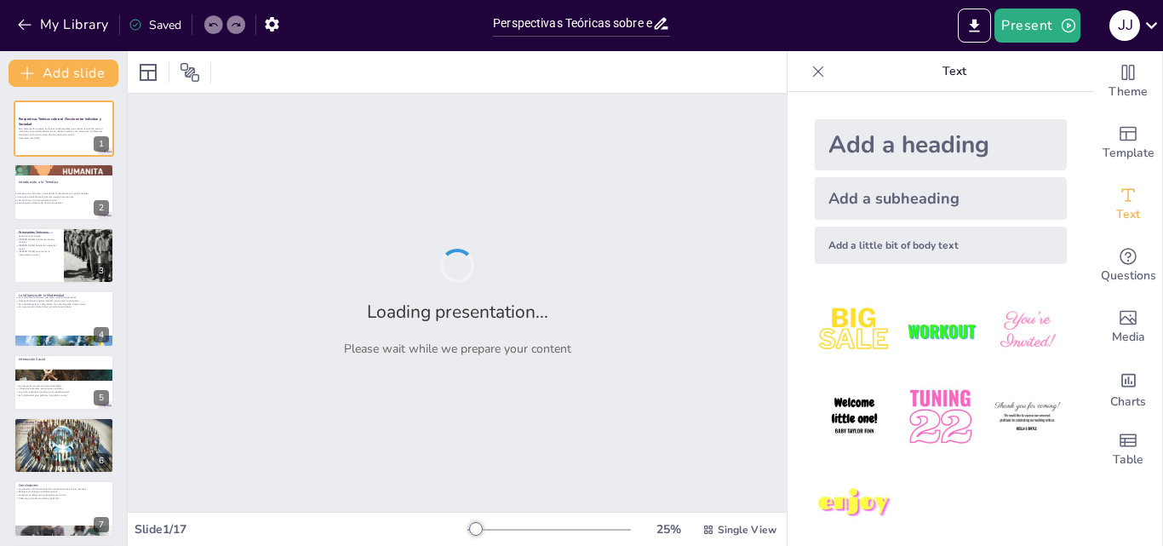
checkbox input "true"
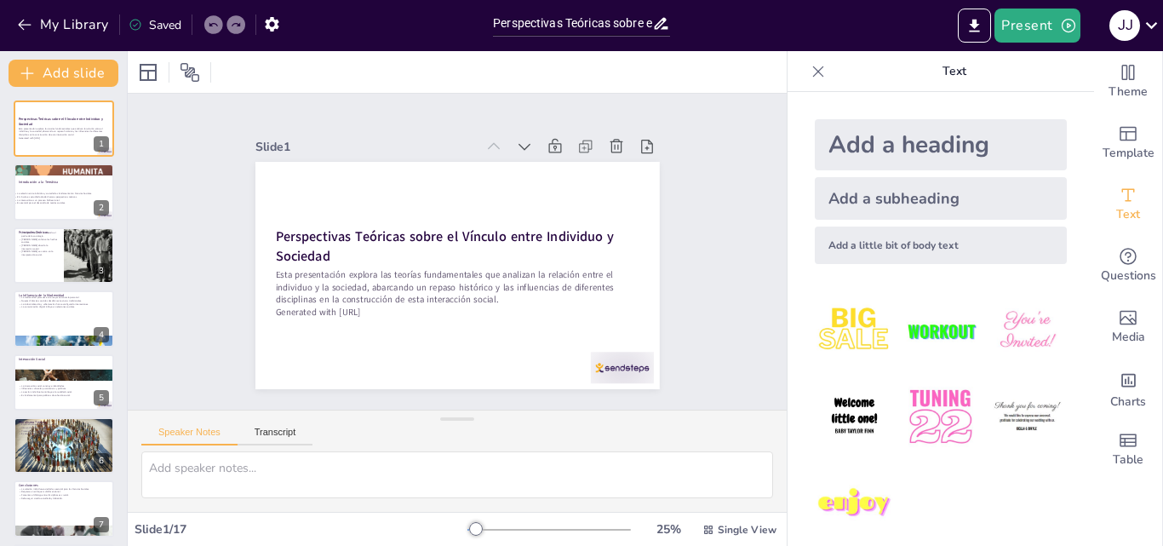
checkbox input "true"
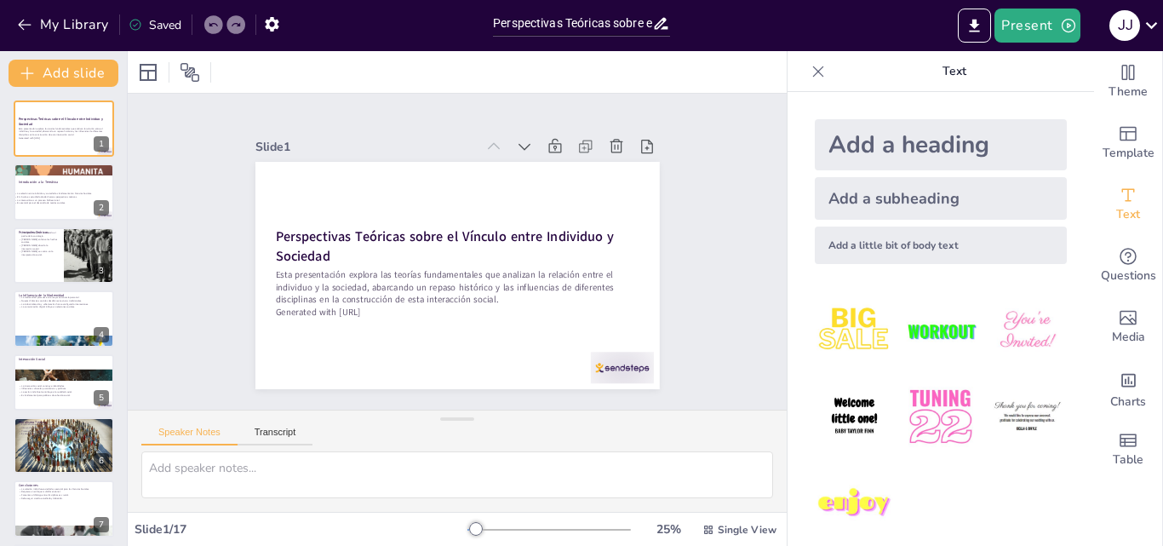
checkbox input "true"
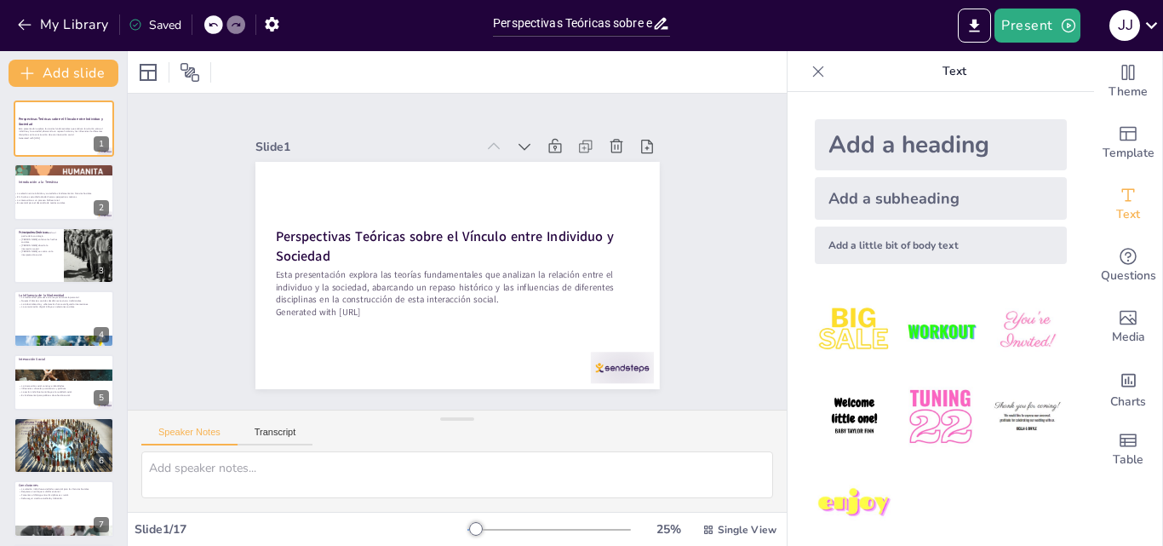
checkbox input "true"
